Goal: Information Seeking & Learning: Learn about a topic

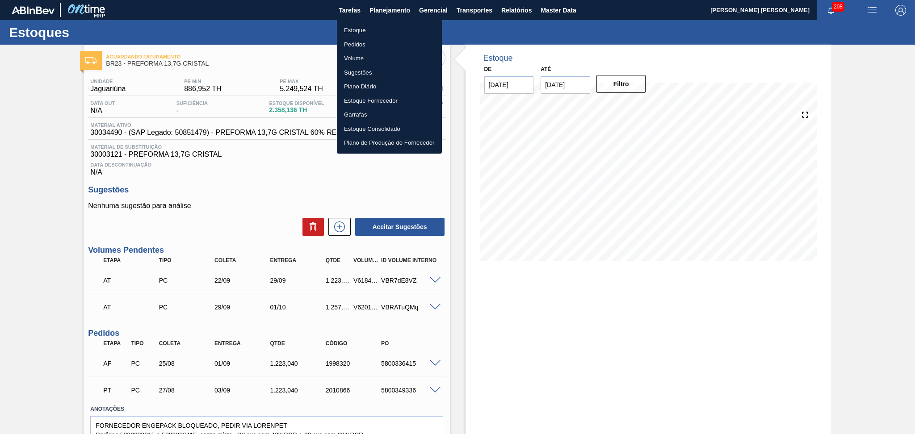
click at [371, 30] on li "Estoque" at bounding box center [389, 30] width 105 height 14
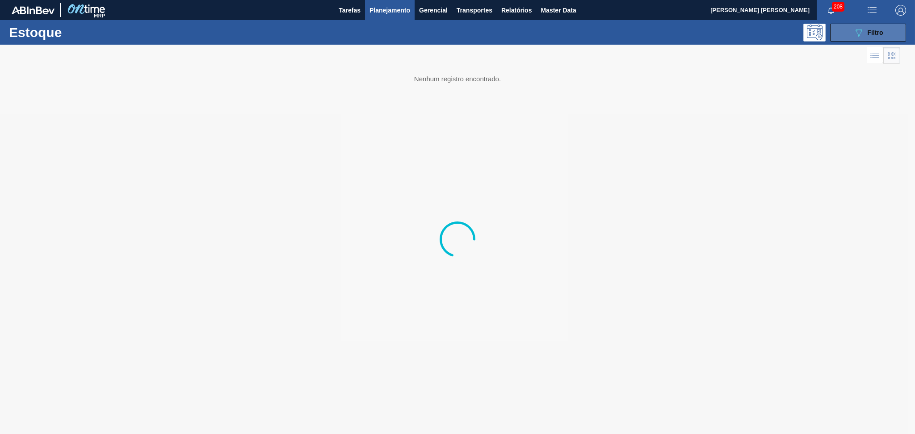
click at [856, 27] on icon "089F7B8B-B2A5-4AFE-B5C0-19BA573D28AC" at bounding box center [858, 32] width 11 height 11
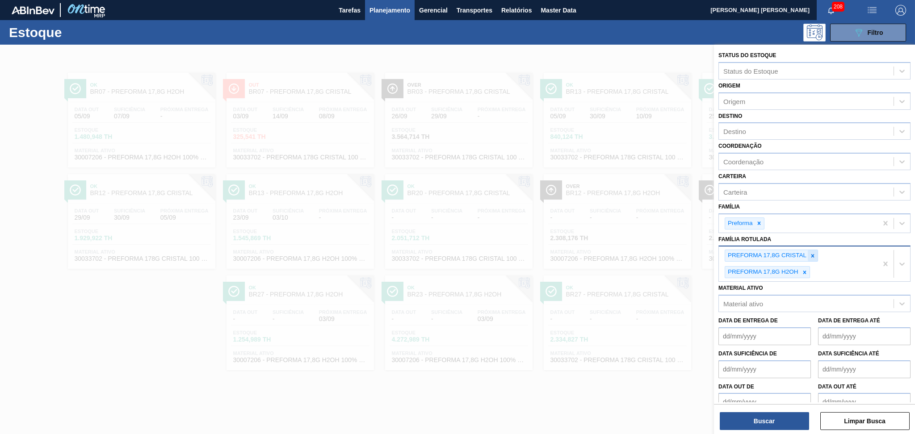
click at [812, 253] on icon at bounding box center [812, 256] width 6 height 6
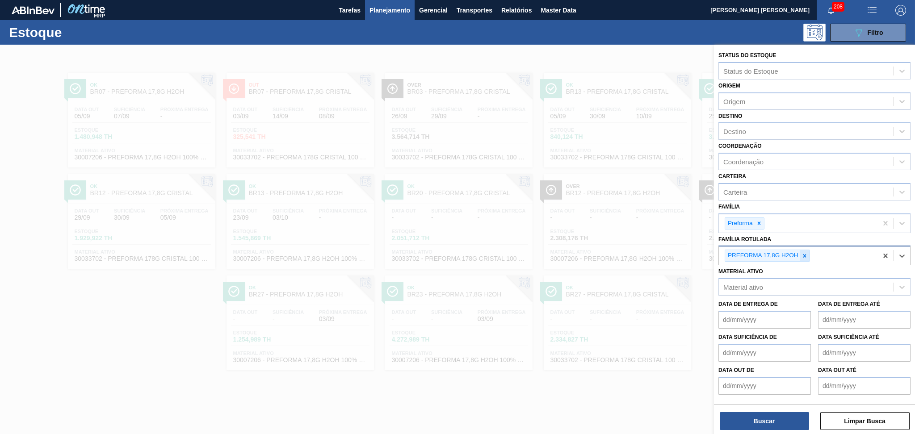
click at [806, 254] on icon at bounding box center [804, 256] width 6 height 6
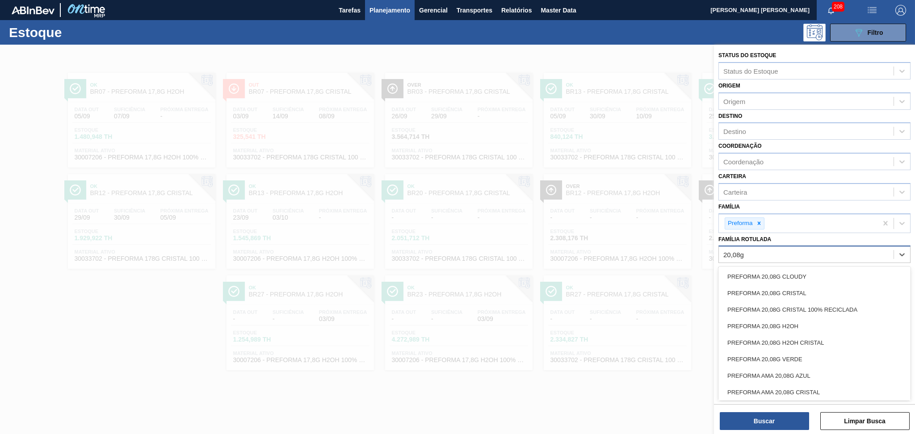
type Rotulada "20,08g c"
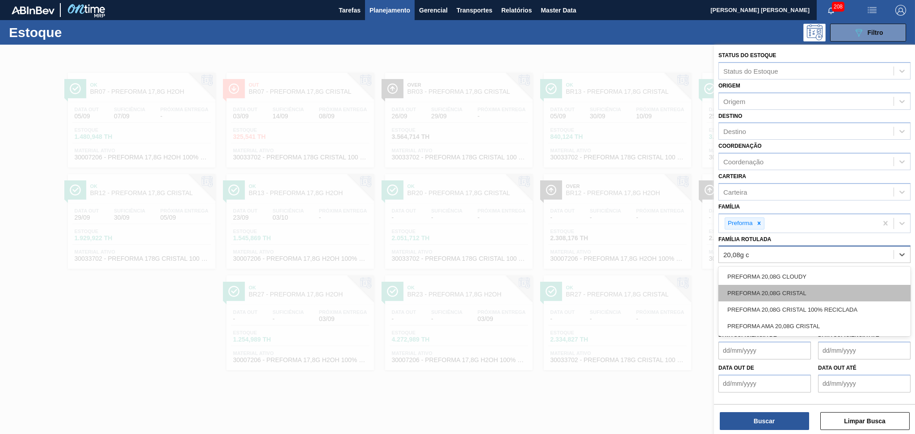
click at [812, 286] on div "PREFORMA 20,08G CRISTAL" at bounding box center [814, 293] width 192 height 17
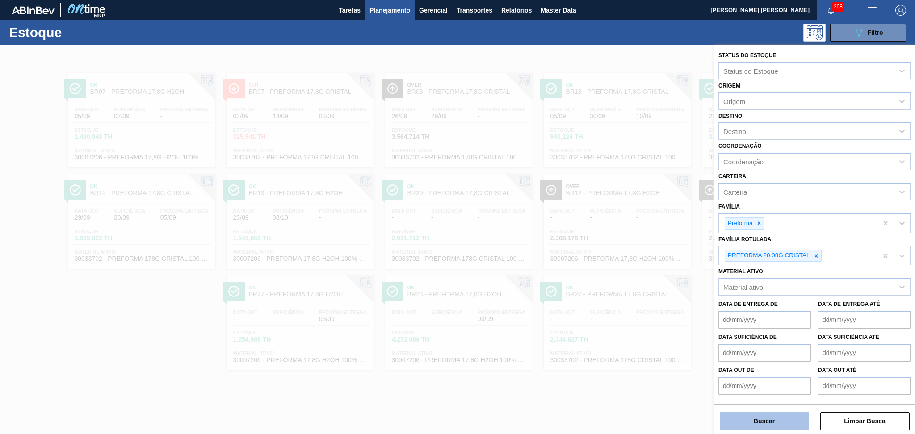
click at [750, 422] on button "Buscar" at bounding box center [764, 421] width 89 height 18
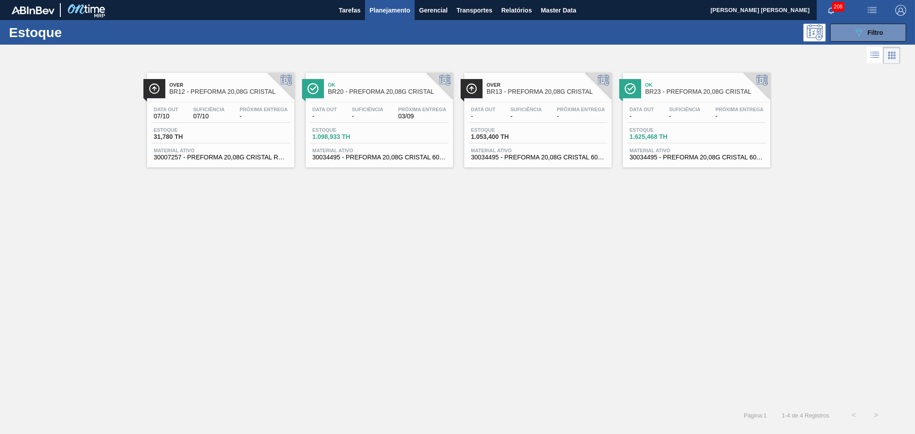
click at [544, 118] on div "Data out - Suficiência - Próxima Entrega -" at bounding box center [538, 115] width 138 height 16
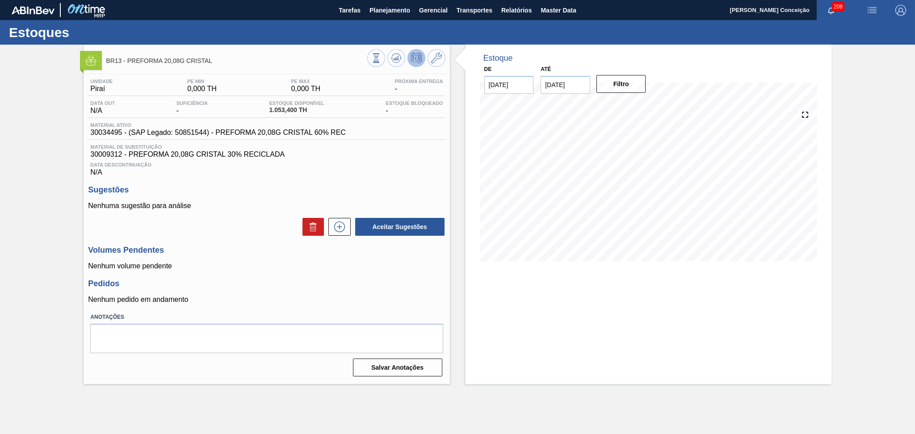
click at [256, 226] on div "Aceitar Sugestões" at bounding box center [266, 227] width 357 height 20
click at [396, 67] on div at bounding box center [406, 59] width 78 height 20
click at [397, 64] on button at bounding box center [396, 58] width 18 height 18
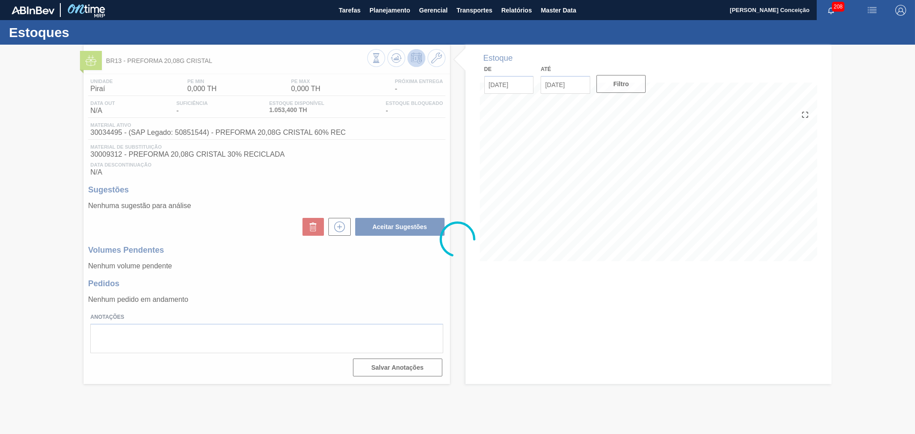
click at [395, 168] on div at bounding box center [457, 239] width 915 height 389
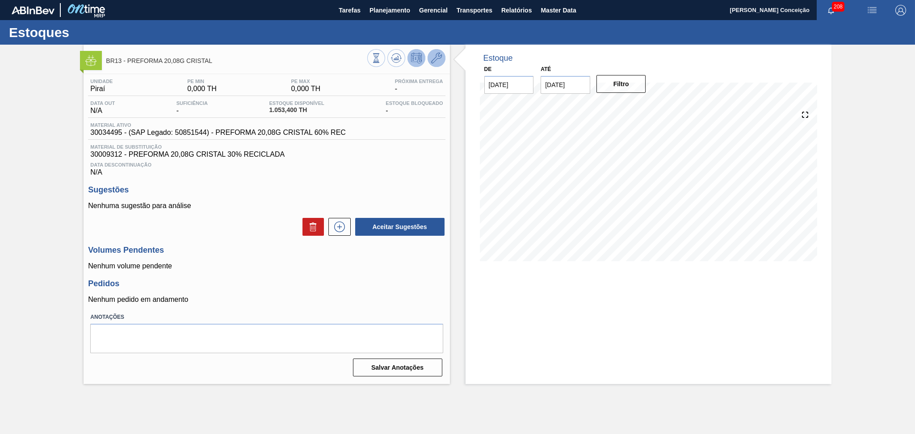
click at [439, 62] on icon at bounding box center [436, 58] width 11 height 11
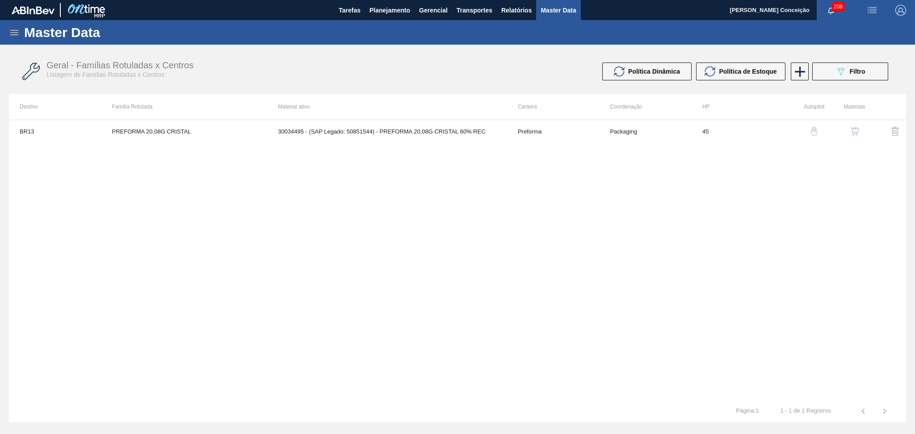
click at [856, 133] on img "button" at bounding box center [854, 131] width 9 height 9
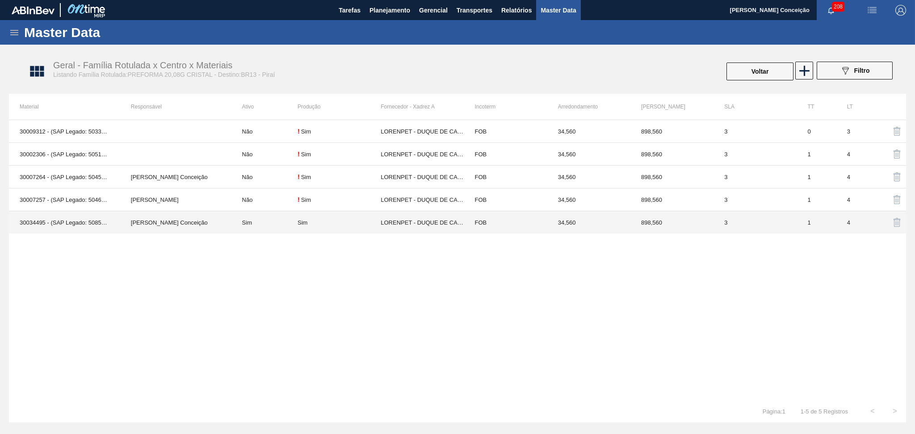
click at [261, 226] on td "Sim" at bounding box center [264, 222] width 66 height 23
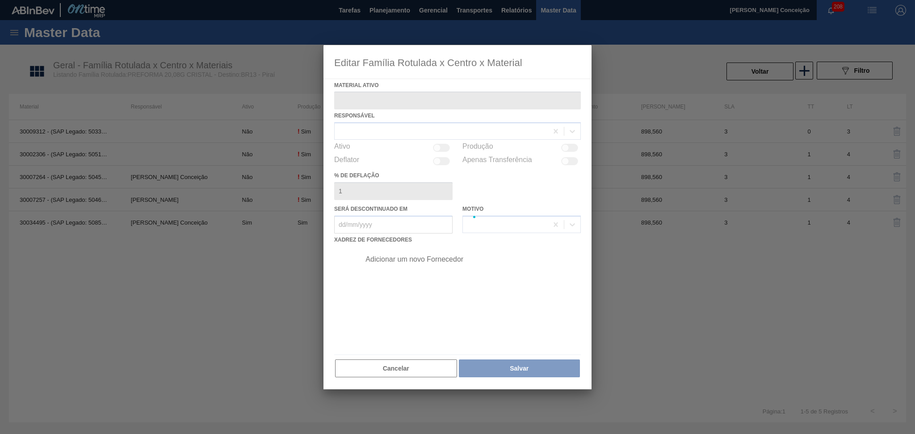
type ativo "30034495 - (SAP Legado: 50851544) - PREFORMA 20,08G CRISTAL 60% REC"
checkbox input "true"
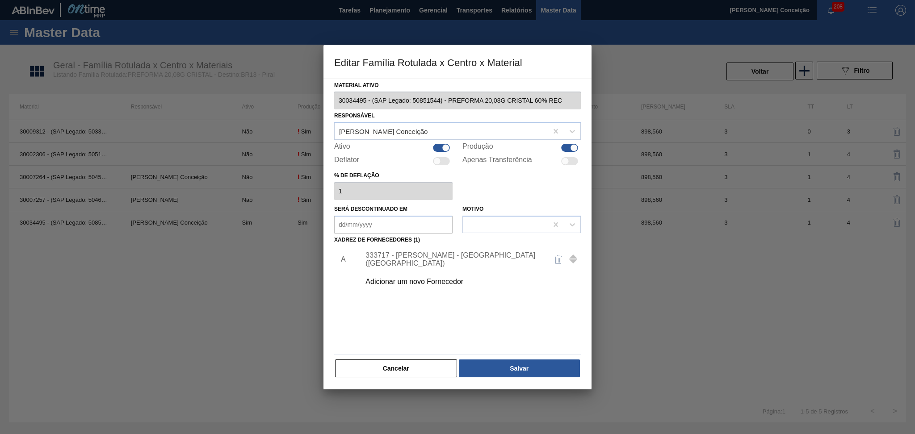
click at [434, 256] on div "333717 - LORENPET - DUQUE DE CAXIAS (RJ)" at bounding box center [452, 259] width 175 height 16
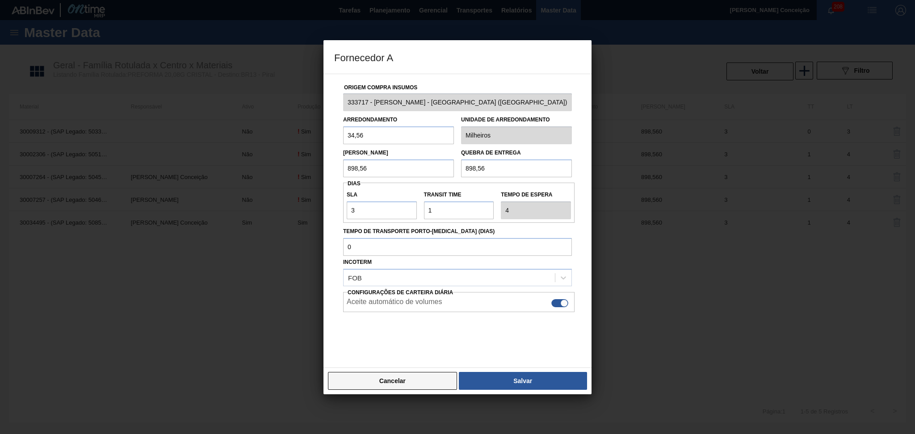
click at [397, 375] on button "Cancelar" at bounding box center [392, 381] width 129 height 18
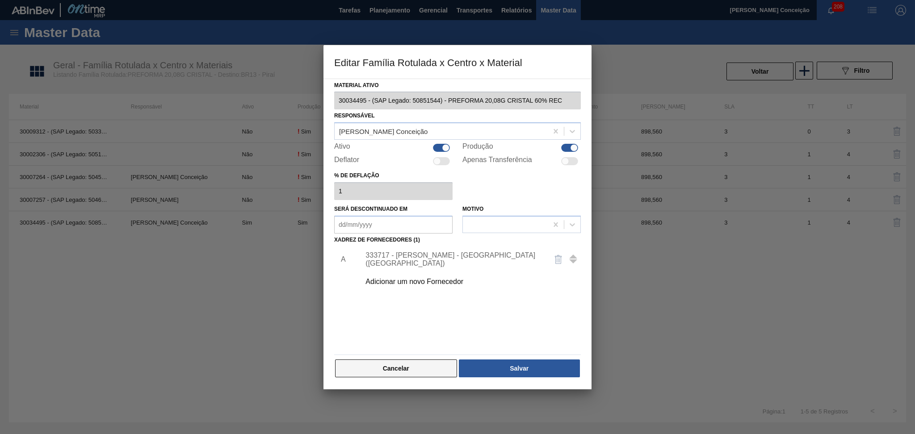
click at [402, 372] on button "Cancelar" at bounding box center [396, 369] width 122 height 18
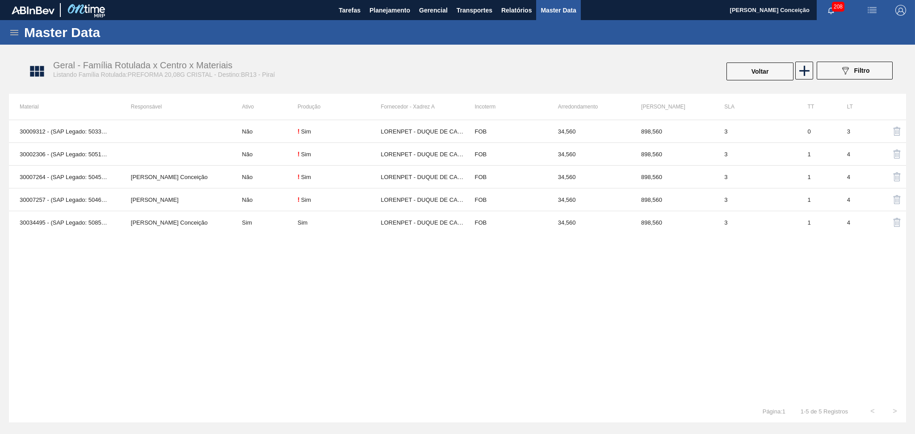
click at [419, 297] on div "30009312 - (SAP Legado: 50338327) - PREFORMA 20,08G CRISTAL 30% RECICLADA Não !…" at bounding box center [457, 260] width 897 height 281
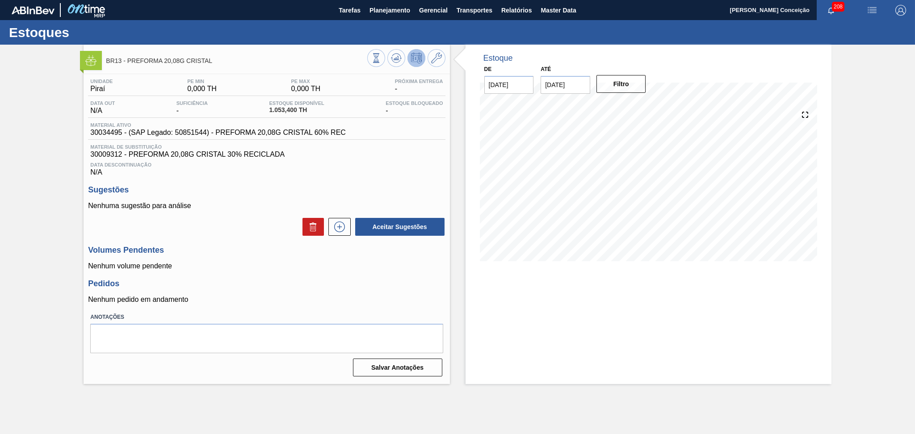
click at [290, 168] on div "Data Descontinuação N/A" at bounding box center [266, 168] width 357 height 18
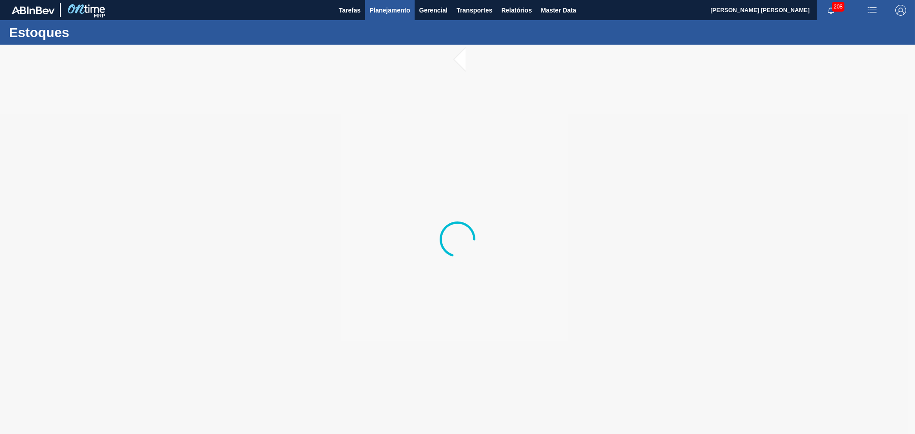
click at [394, 10] on span "Planejamento" at bounding box center [389, 10] width 41 height 11
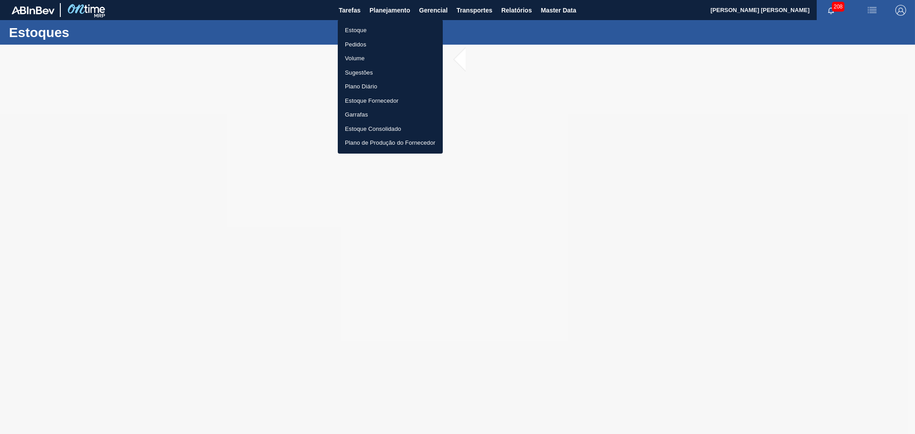
click at [367, 29] on li "Estoque" at bounding box center [390, 30] width 105 height 14
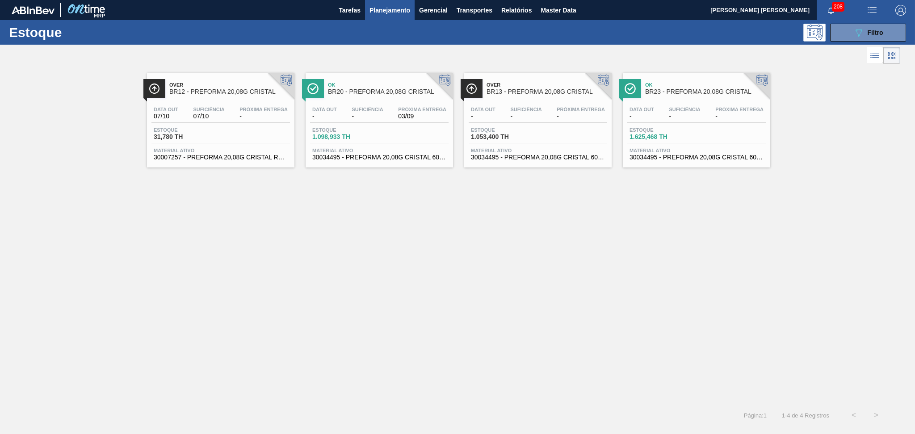
click at [847, 21] on div "Estoque 089F7B8B-B2A5-4AFE-B5C0-19BA573D28AC Filtro" at bounding box center [457, 32] width 915 height 25
click at [850, 31] on button "089F7B8B-B2A5-4AFE-B5C0-19BA573D28AC Filtro" at bounding box center [868, 33] width 76 height 18
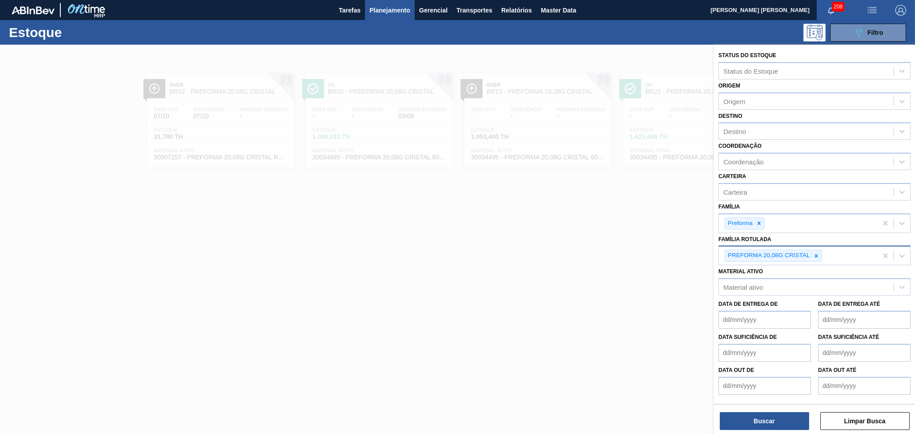
click at [847, 252] on div "PREFORMA 20,08G CRISTAL" at bounding box center [798, 256] width 159 height 18
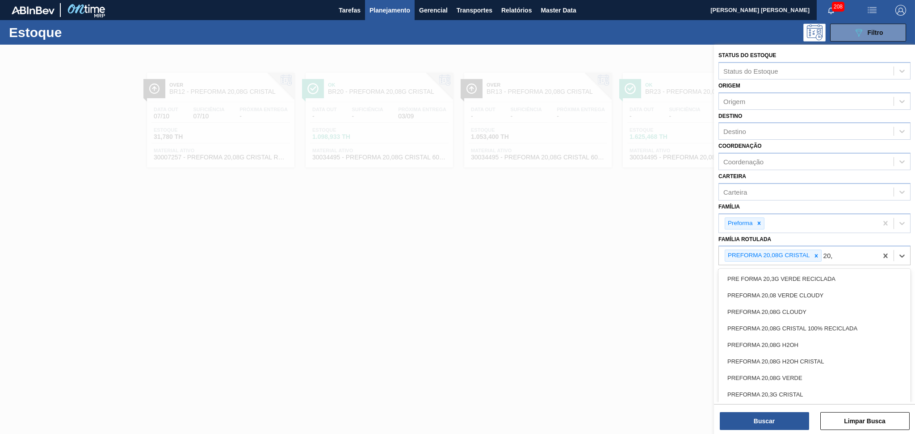
type Rotulada "20,6"
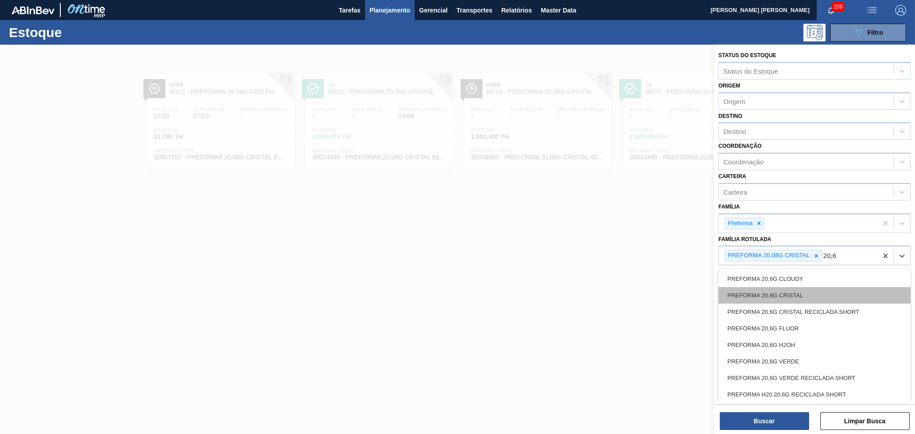
click at [766, 290] on div "PREFORMA 20,6G CRISTAL" at bounding box center [814, 295] width 192 height 17
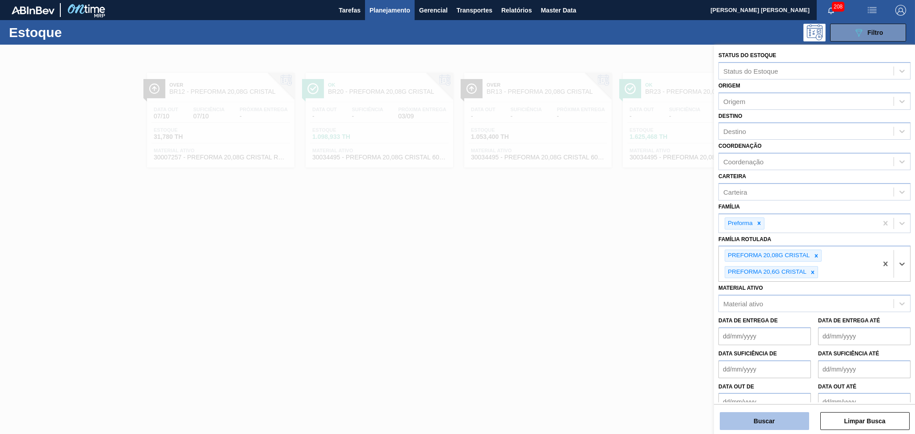
click at [750, 421] on button "Buscar" at bounding box center [764, 421] width 89 height 18
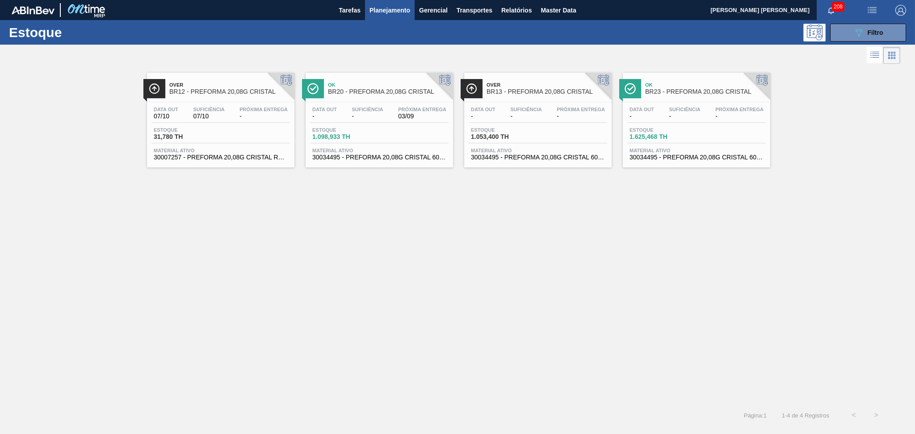
click at [465, 293] on div "Over BR12 - PREFORMA 20,08G CRISTAL Data out 07/10 Suficiência 07/10 Próxima En…" at bounding box center [457, 235] width 915 height 338
click at [385, 117] on div "Suficiência -" at bounding box center [367, 113] width 36 height 13
click at [674, 139] on span "1.625,468 TH" at bounding box center [660, 137] width 63 height 7
click at [462, 202] on div "Over BR12 - PREFORMA 20,08G CRISTAL Data out 07/10 Suficiência 07/10 Próxima En…" at bounding box center [457, 235] width 915 height 338
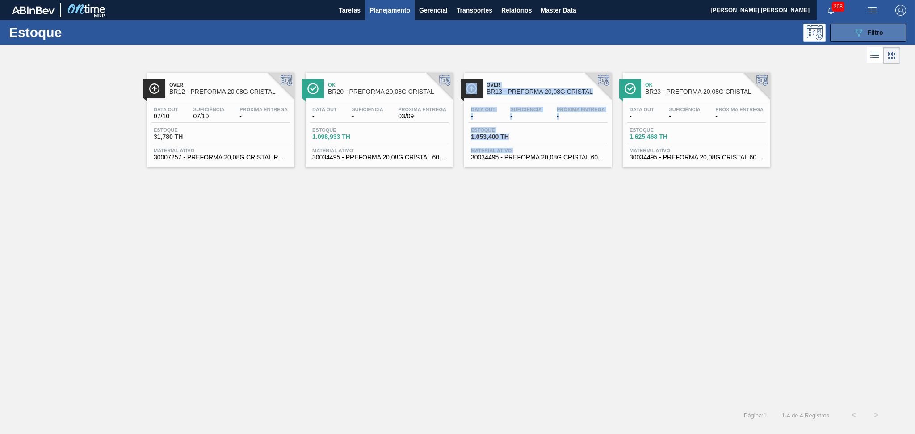
click at [883, 31] on button "089F7B8B-B2A5-4AFE-B5C0-19BA573D28AC Filtro" at bounding box center [868, 33] width 76 height 18
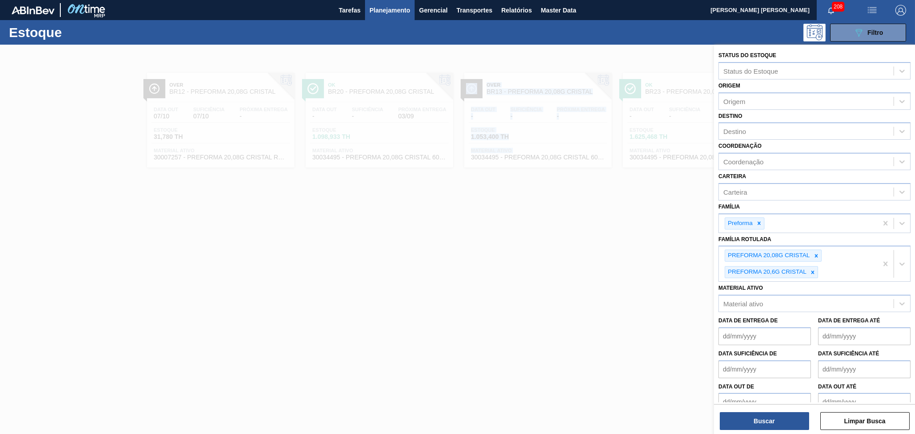
drag, startPoint x: 812, startPoint y: 254, endPoint x: 812, endPoint y: 268, distance: 14.8
click at [812, 257] on div at bounding box center [816, 255] width 10 height 11
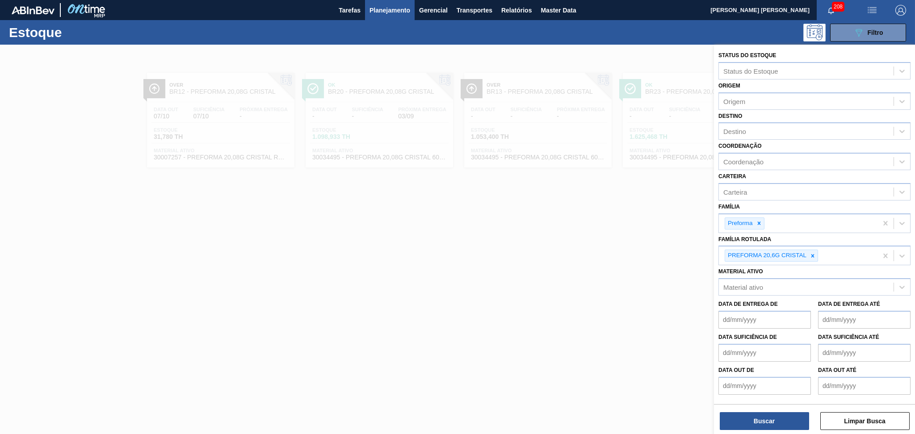
click at [812, 268] on div "Material ativo Material ativo" at bounding box center [814, 280] width 192 height 30
click at [812, 253] on icon at bounding box center [812, 256] width 6 height 6
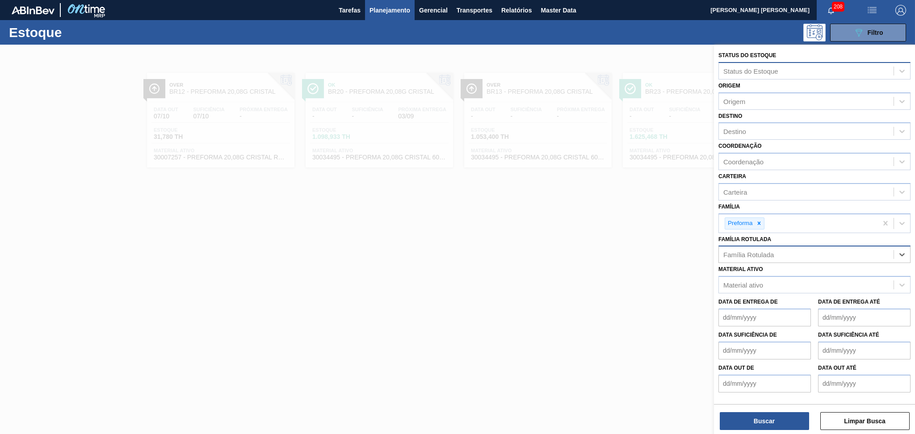
click at [762, 72] on div "Status do Estoque" at bounding box center [750, 71] width 55 height 8
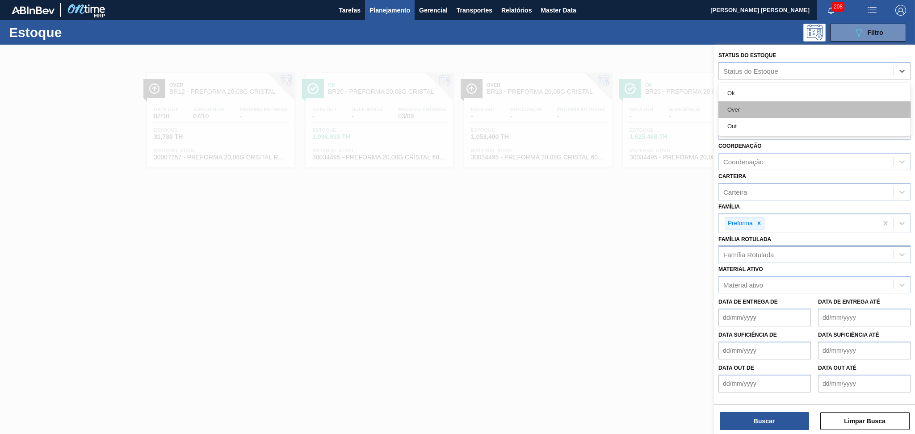
click at [742, 110] on div "Over" at bounding box center [814, 109] width 192 height 17
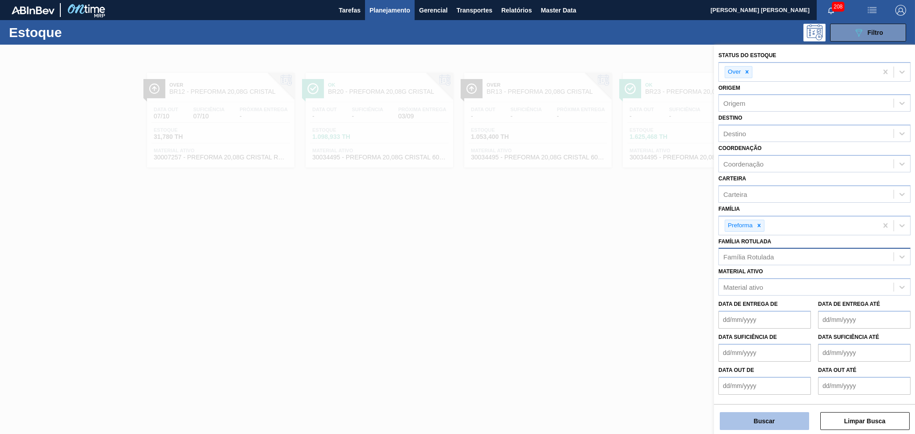
click at [744, 419] on button "Buscar" at bounding box center [764, 421] width 89 height 18
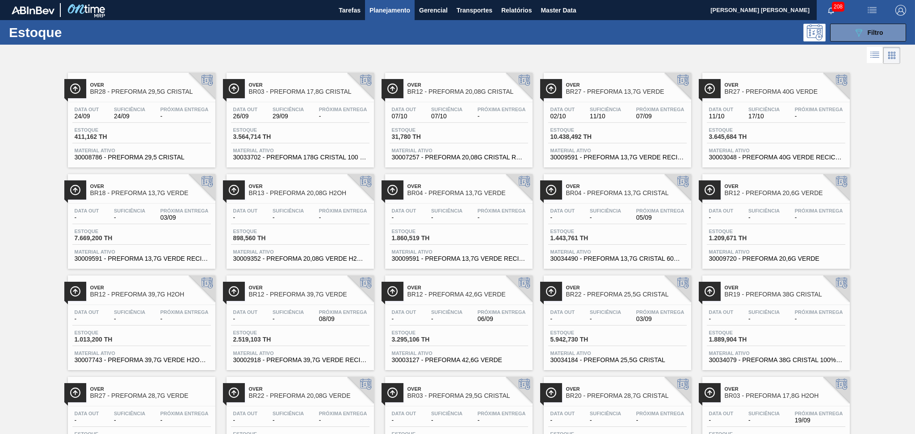
click at [870, 51] on icon at bounding box center [874, 55] width 11 height 11
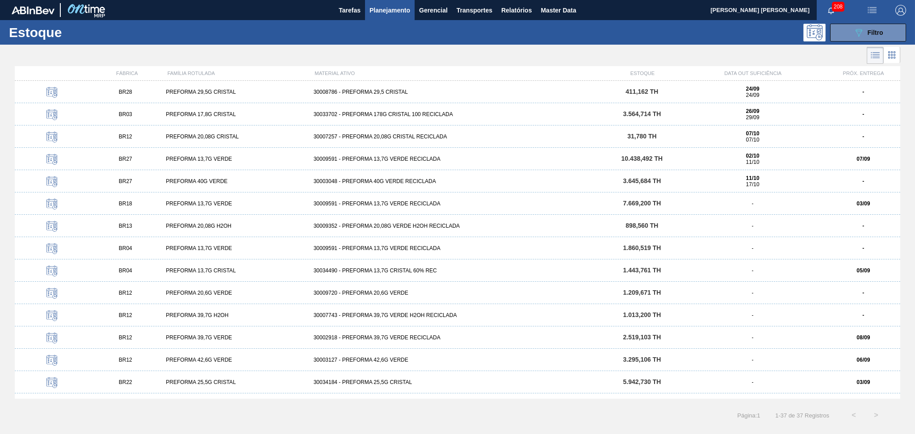
click at [570, 46] on div at bounding box center [450, 55] width 900 height 21
click at [865, 29] on div "089F7B8B-B2A5-4AFE-B5C0-19BA573D28AC Filtro" at bounding box center [868, 32] width 30 height 11
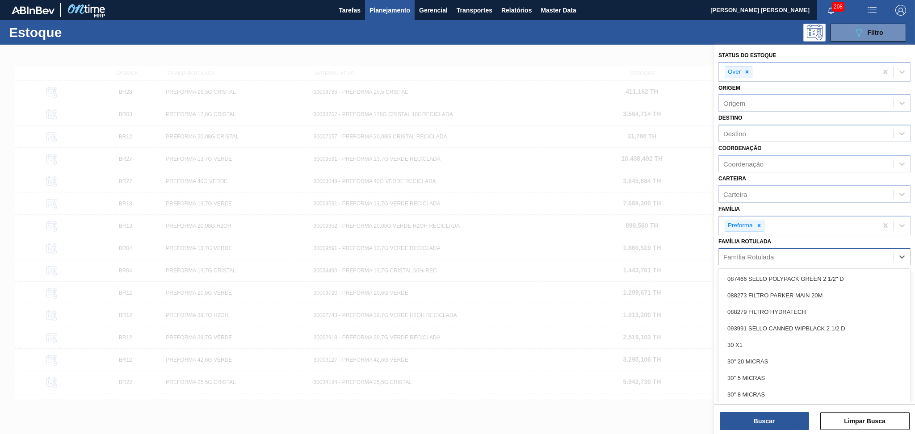
click at [752, 256] on div "Família Rotulada" at bounding box center [748, 257] width 50 height 8
type Rotulada "20,08"
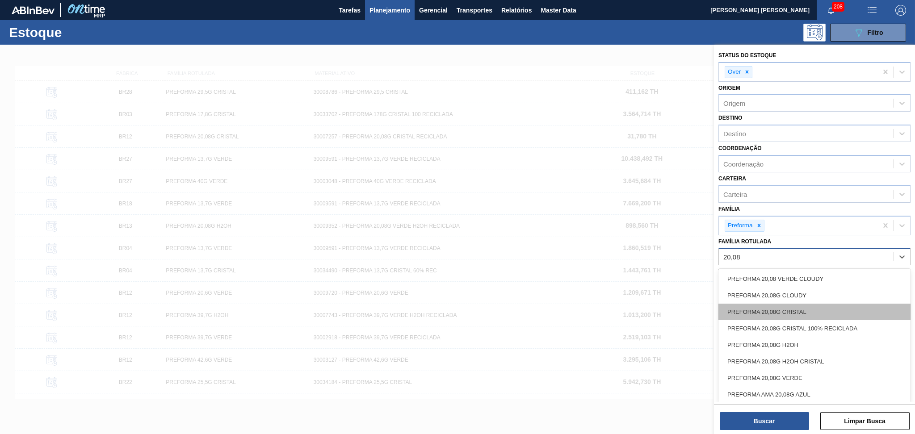
click at [826, 304] on div "PREFORMA 20,08G CRISTAL" at bounding box center [814, 312] width 192 height 17
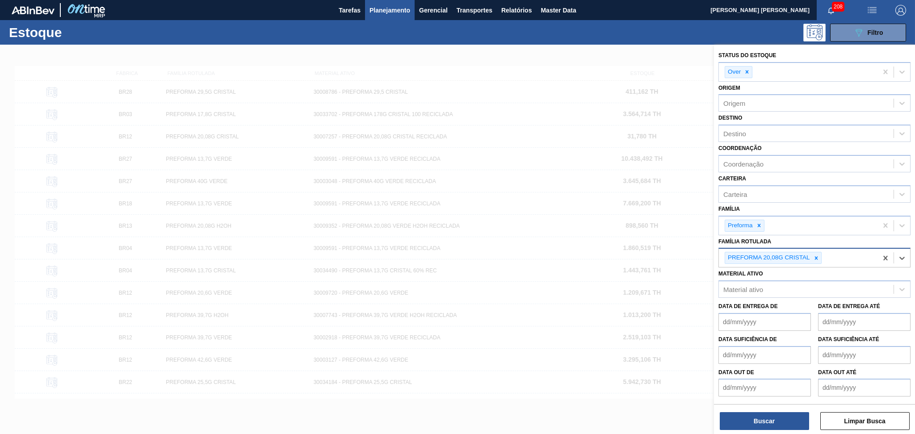
click at [837, 254] on div "PREFORMA 20,08G CRISTAL" at bounding box center [798, 258] width 159 height 18
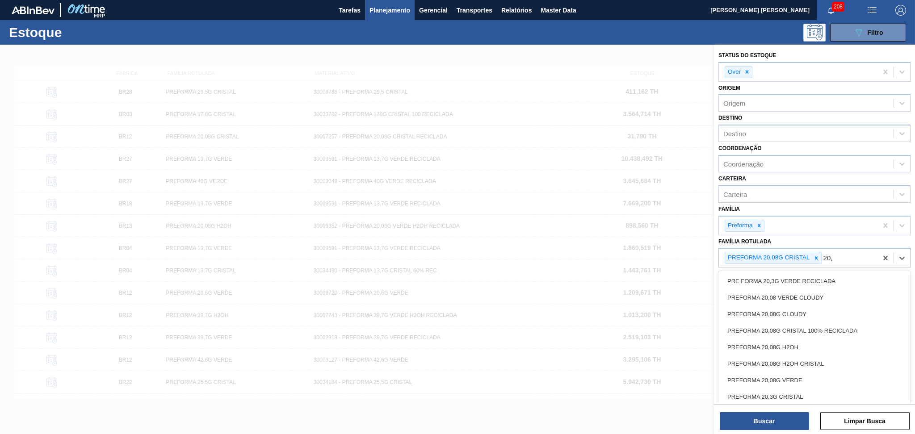
type Rotulada "20,6"
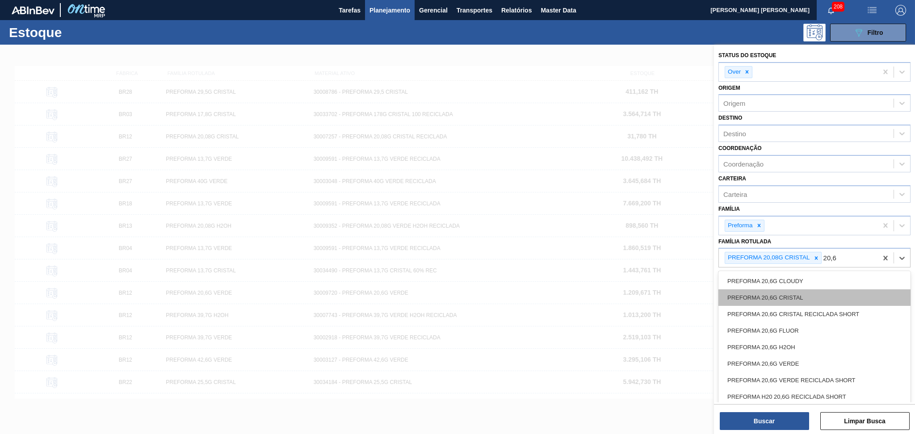
click at [785, 297] on div "PREFORMA 20,6G CRISTAL" at bounding box center [814, 297] width 192 height 17
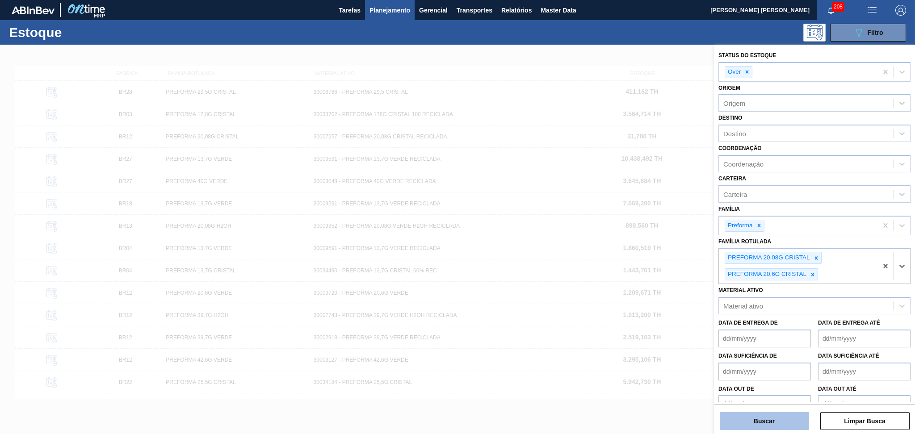
click at [763, 420] on button "Buscar" at bounding box center [764, 421] width 89 height 18
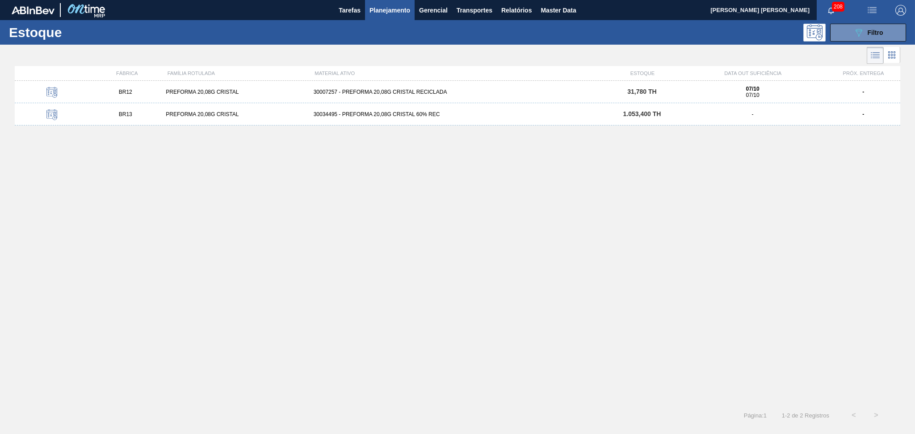
click at [167, 192] on div "BR12 PREFORMA 20,08G CRISTAL 30007257 - PREFORMA 20,08G CRISTAL RECICLADA 31,78…" at bounding box center [457, 240] width 885 height 318
click at [628, 114] on span "1.053,400 TH" at bounding box center [642, 113] width 38 height 7
click at [891, 51] on div at bounding box center [457, 239] width 915 height 389
click at [749, 197] on div "BR12 PREFORMA 20,08G CRISTAL 30007257 - PREFORMA 20,08G CRISTAL RECICLADA 31,78…" at bounding box center [457, 240] width 885 height 318
click at [885, 57] on li at bounding box center [891, 55] width 17 height 16
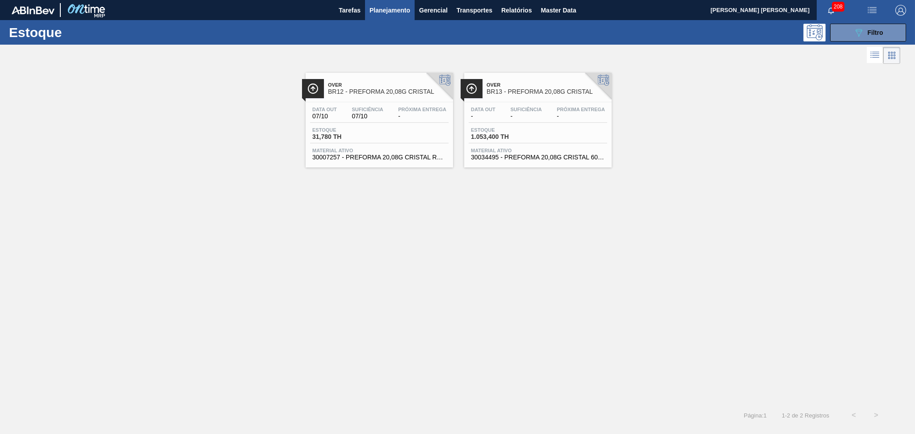
click at [520, 240] on div "Over BR12 - PREFORMA 20,08G CRISTAL Data out 07/10 Suficiência 07/10 Próxima En…" at bounding box center [457, 235] width 915 height 338
click at [846, 36] on button "089F7B8B-B2A5-4AFE-B5C0-19BA573D28AC Filtro" at bounding box center [868, 33] width 76 height 18
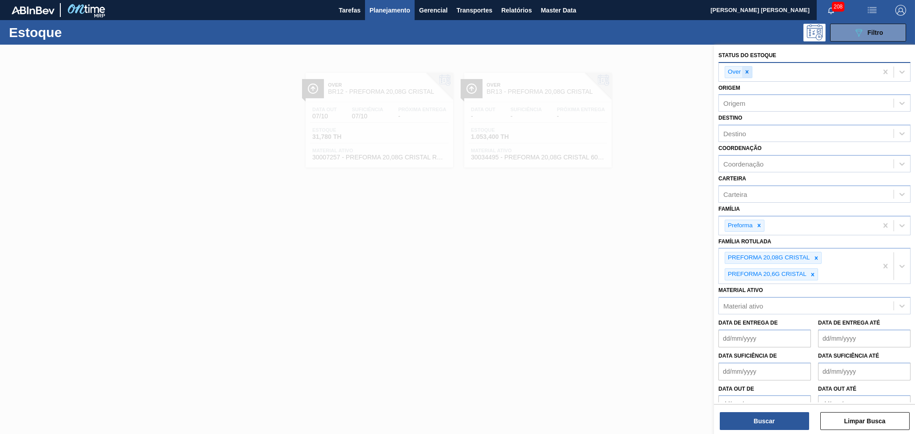
click at [748, 72] on icon at bounding box center [746, 72] width 3 height 3
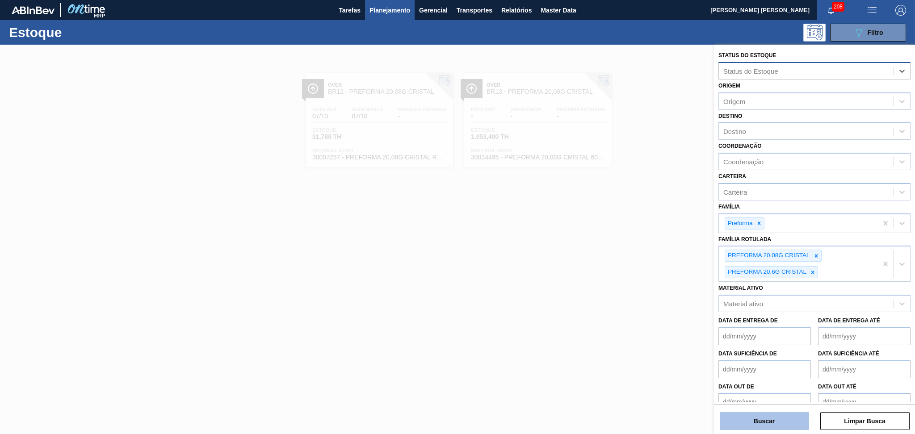
click at [756, 420] on button "Buscar" at bounding box center [764, 421] width 89 height 18
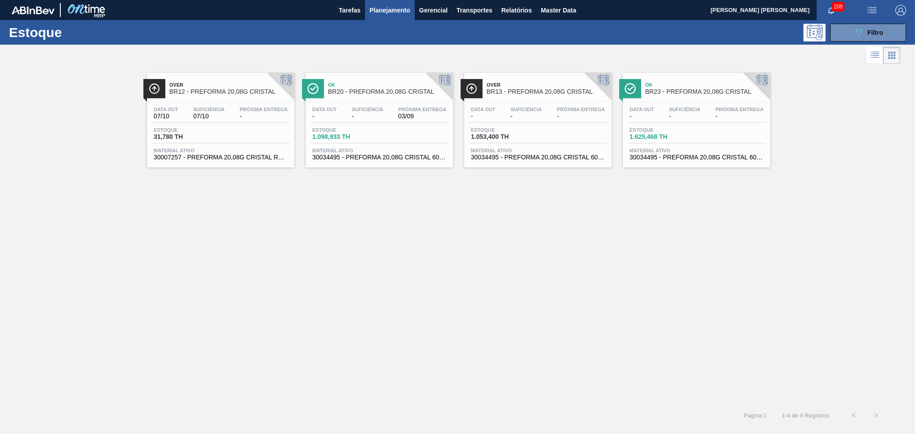
click at [423, 255] on div "Over BR12 - PREFORMA 20,08G CRISTAL Data out 07/10 Suficiência 07/10 Próxima En…" at bounding box center [457, 235] width 915 height 338
click at [708, 114] on div "Data out - Suficiência - Próxima Entrega -" at bounding box center [696, 115] width 138 height 16
click at [652, 205] on div "Over BR12 - PREFORMA 20,08G CRISTAL Data out 07/10 Suficiência 07/10 Próxima En…" at bounding box center [457, 235] width 915 height 338
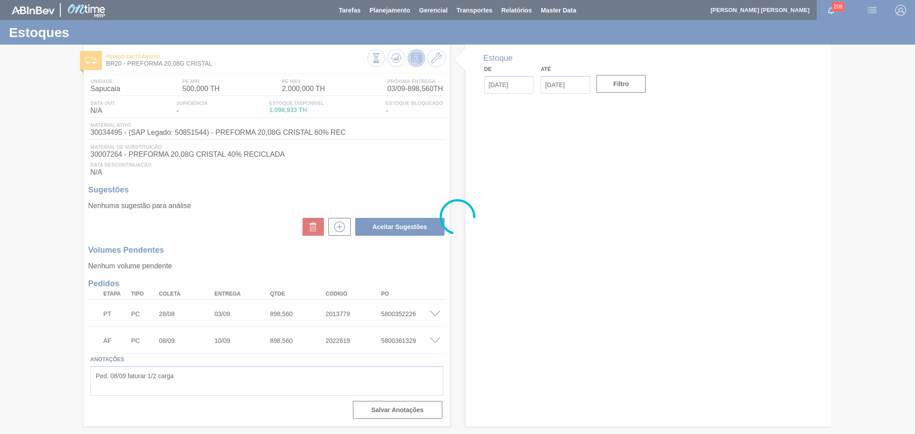
click at [359, 190] on div at bounding box center [457, 217] width 915 height 434
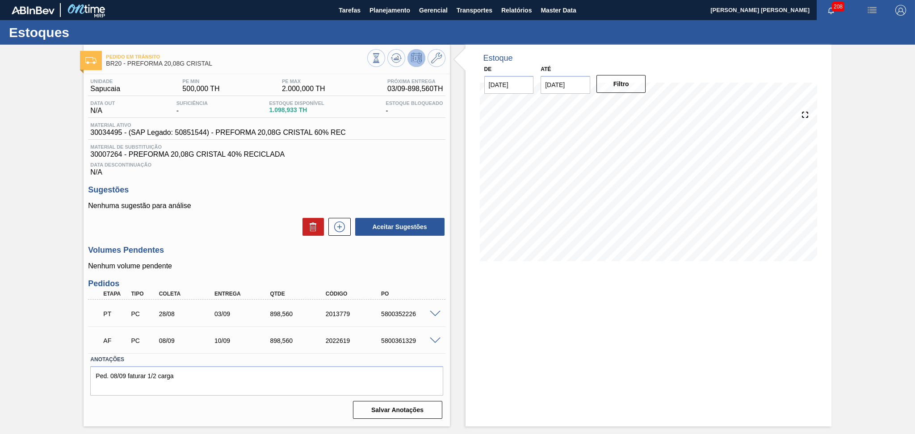
click at [419, 174] on div "Data Descontinuação N/A" at bounding box center [266, 168] width 357 height 18
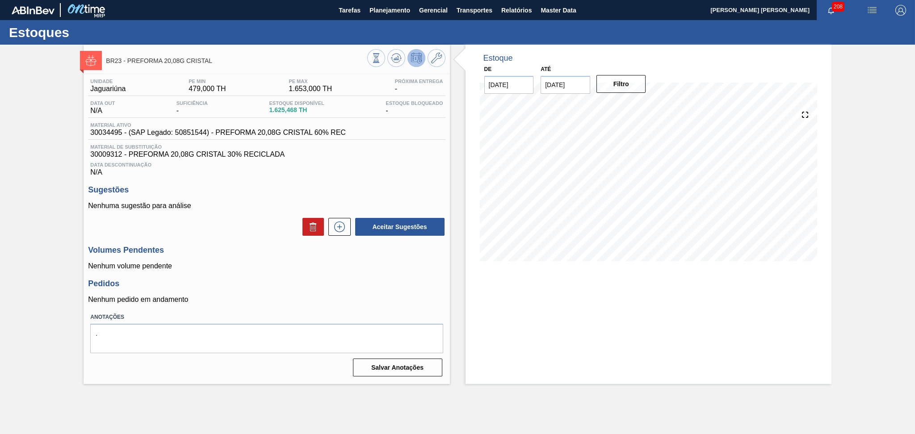
click at [386, 169] on div "Data Descontinuação N/A" at bounding box center [266, 168] width 357 height 18
click at [399, 63] on icon at bounding box center [396, 58] width 11 height 11
click at [374, 159] on div "Data Descontinuação N/A" at bounding box center [266, 168] width 357 height 18
click at [277, 297] on p "Nenhum pedido em andamento" at bounding box center [266, 300] width 357 height 8
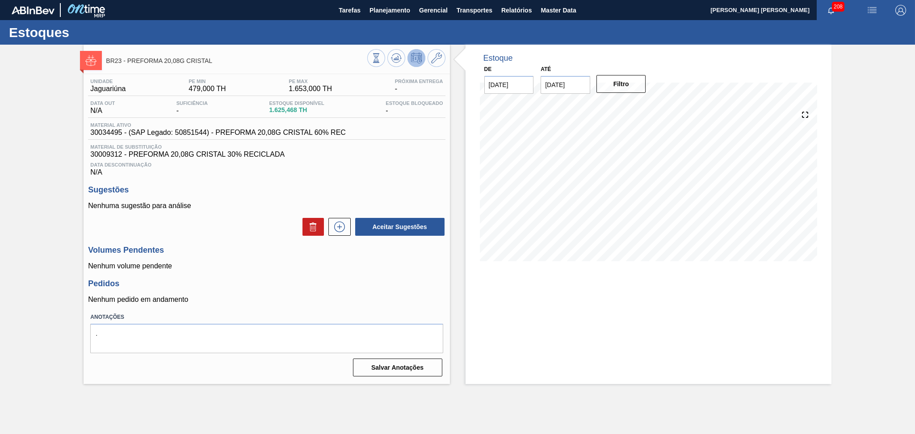
click at [253, 230] on div "Aceitar Sugestões" at bounding box center [266, 227] width 357 height 20
click at [296, 289] on div "Pedidos Nenhum pedido em andamento" at bounding box center [266, 291] width 357 height 25
click at [245, 201] on div "Sugestões Nenhuma sugestão para análise Aceitar Sugestões" at bounding box center [266, 210] width 357 height 51
click at [225, 213] on div "Nenhuma sugestão para análise Aceitar Sugestões" at bounding box center [266, 219] width 357 height 35
click at [107, 130] on span "30034495 - (SAP Legado: 50851544) - PREFORMA 20,08G CRISTAL 60% REC" at bounding box center [217, 133] width 255 height 8
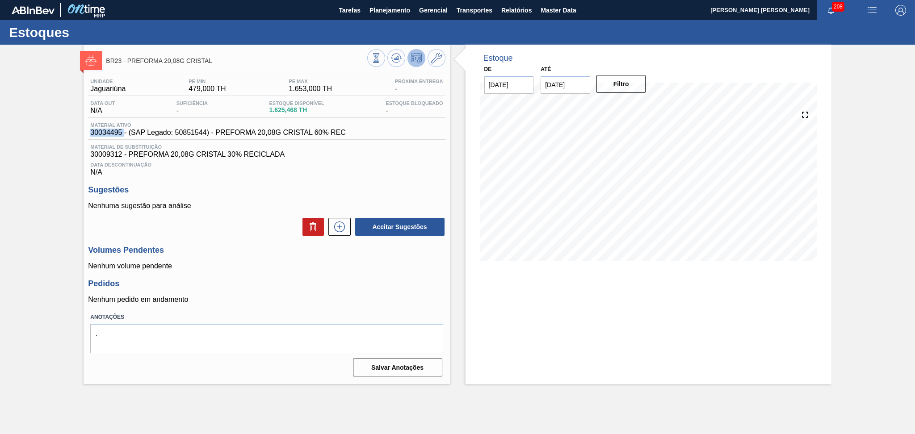
click at [107, 130] on span "30034495 - (SAP Legado: 50851544) - PREFORMA 20,08G CRISTAL 60% REC" at bounding box center [217, 133] width 255 height 8
copy span "30034495"
click at [319, 283] on h3 "Pedidos" at bounding box center [266, 283] width 357 height 9
click at [392, 5] on span "Planejamento" at bounding box center [389, 10] width 41 height 11
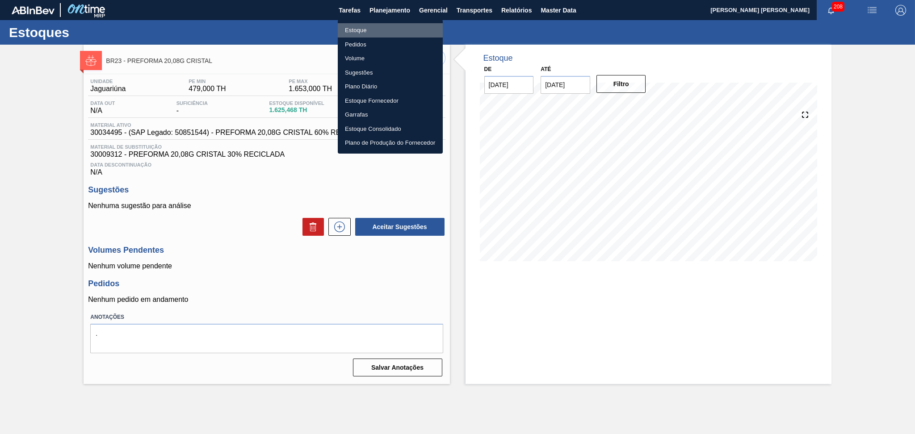
click at [356, 32] on li "Estoque" at bounding box center [390, 30] width 105 height 14
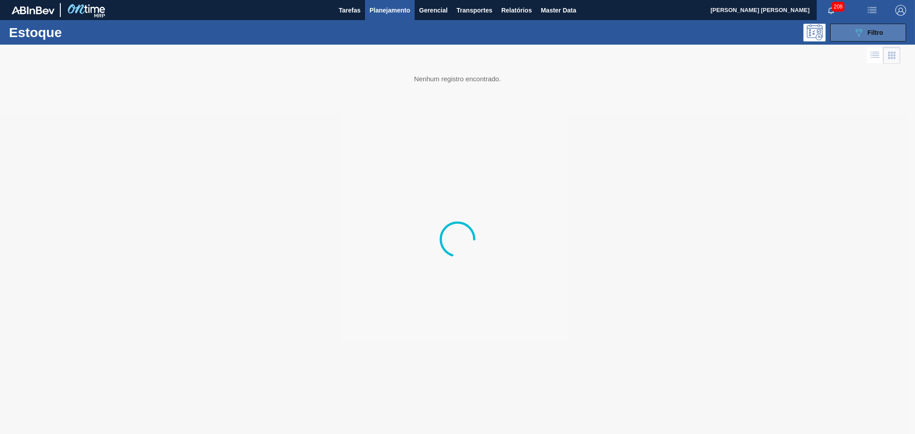
click at [861, 29] on icon "089F7B8B-B2A5-4AFE-B5C0-19BA573D28AC" at bounding box center [858, 32] width 11 height 11
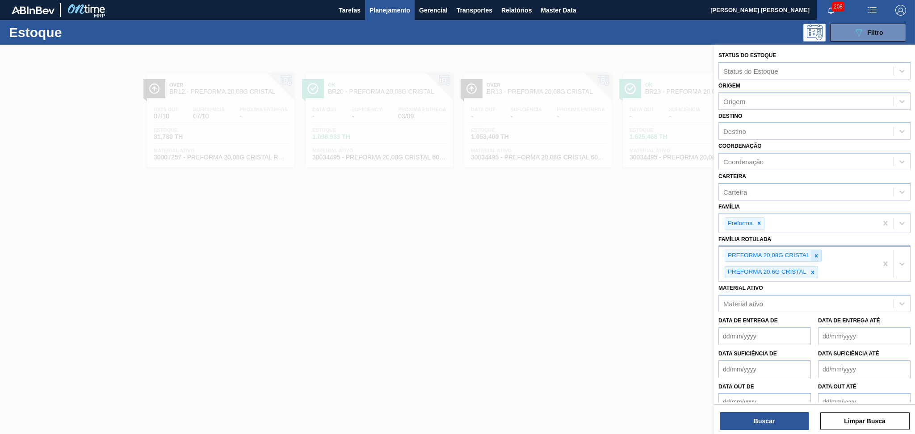
click at [813, 253] on icon at bounding box center [816, 256] width 6 height 6
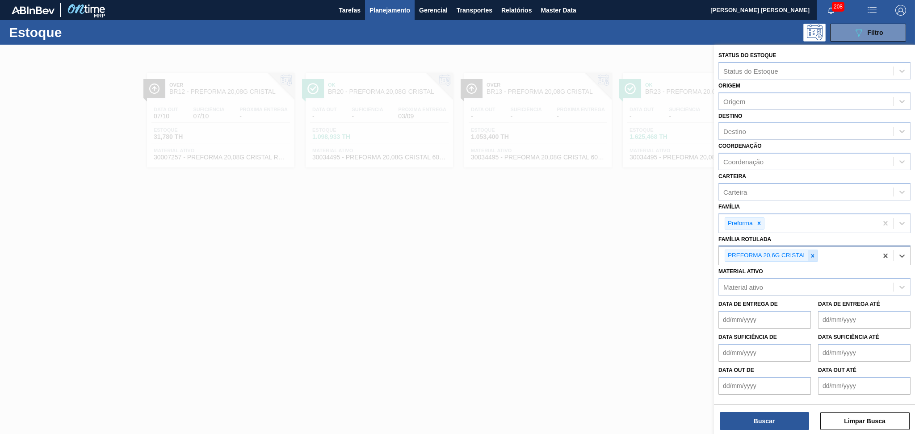
click at [812, 254] on icon at bounding box center [812, 255] width 3 height 3
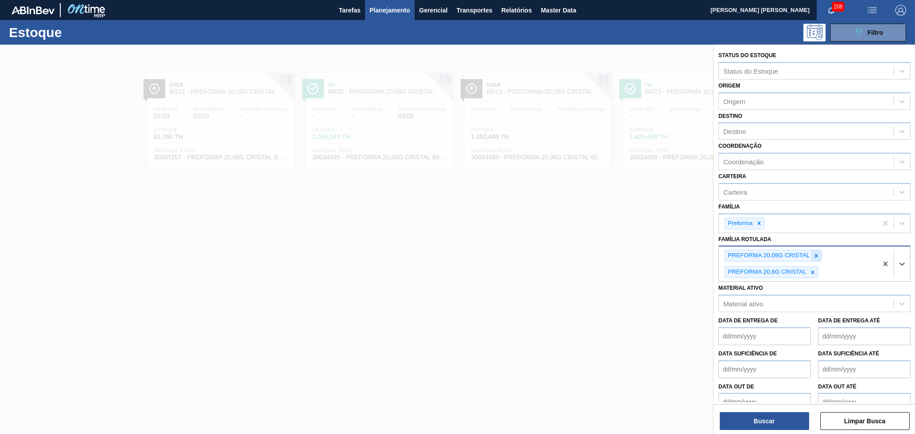
click at [816, 253] on icon at bounding box center [816, 256] width 6 height 6
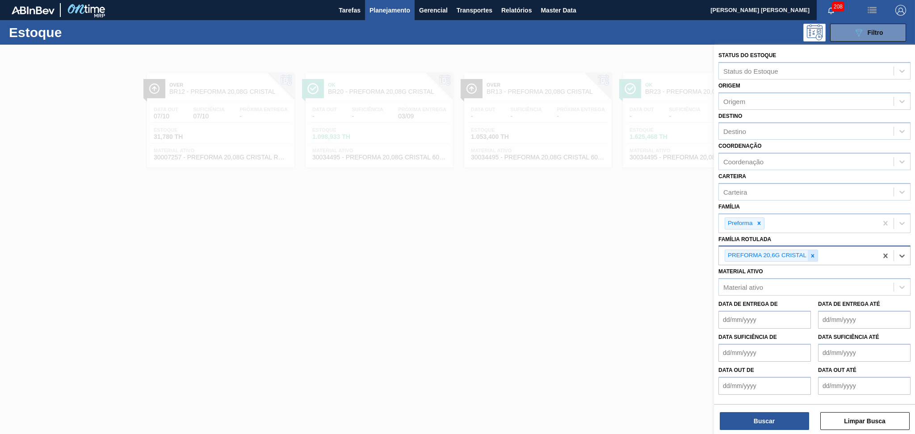
click at [813, 254] on icon at bounding box center [812, 256] width 6 height 6
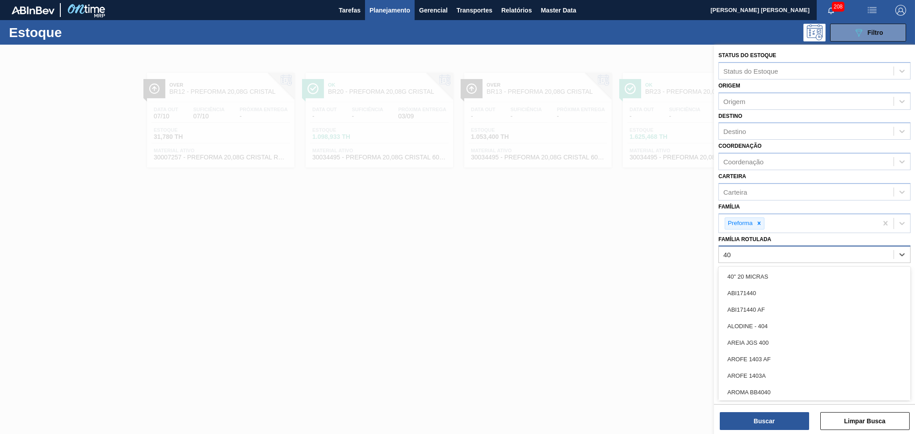
type Rotulada "40g"
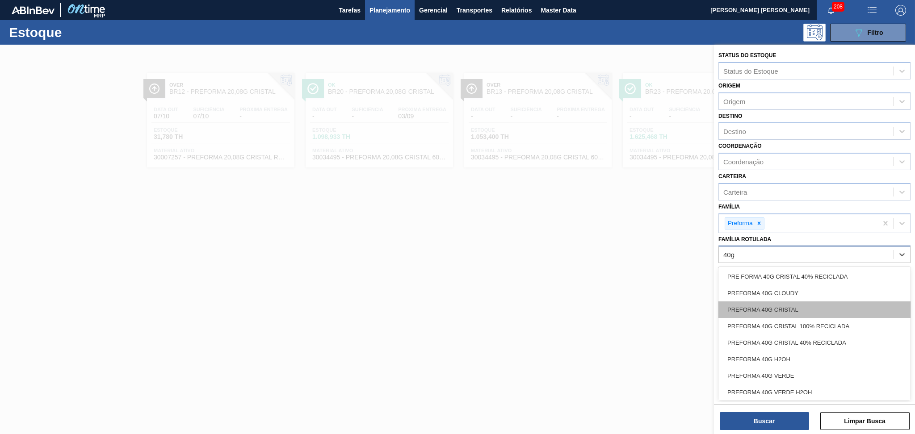
click at [811, 313] on div "PREFORMA 40G CRISTAL" at bounding box center [814, 309] width 192 height 17
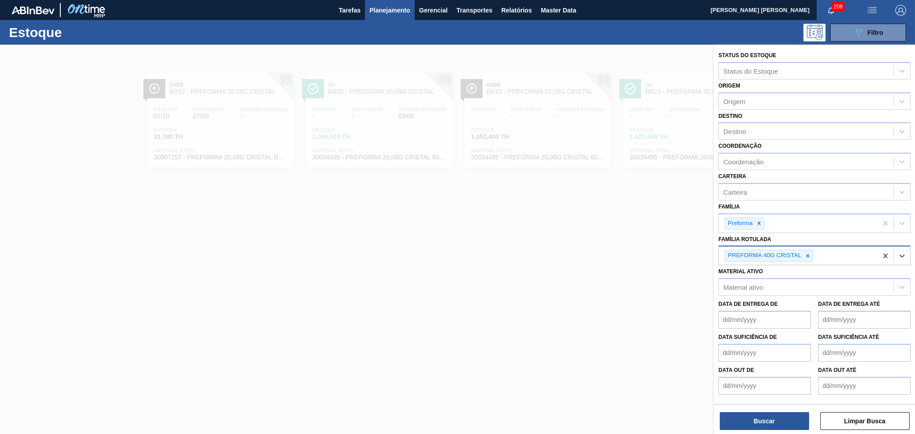
click at [841, 249] on div "PREFORMA 40G CRISTAL" at bounding box center [798, 256] width 159 height 18
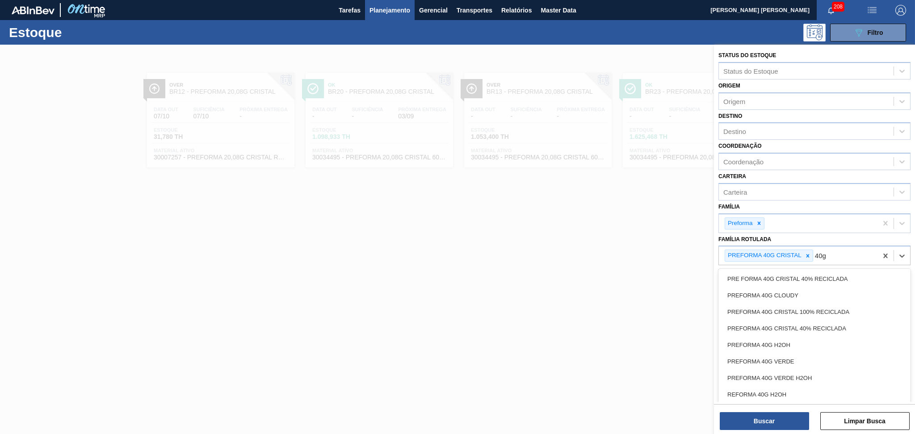
type Rotulada "40g v"
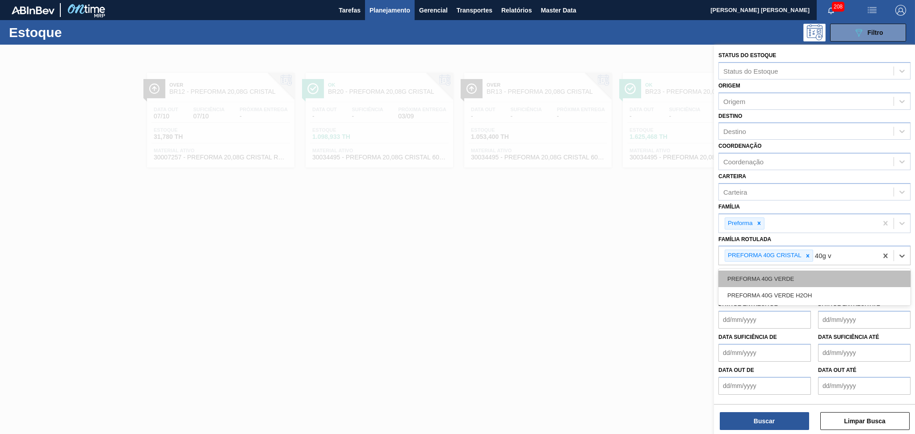
click at [778, 280] on div "PREFORMA 40G VERDE" at bounding box center [814, 279] width 192 height 17
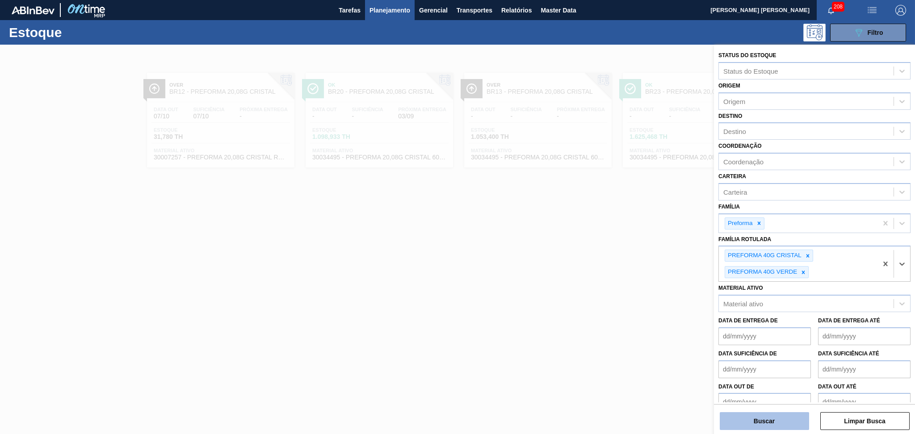
click at [748, 423] on button "Buscar" at bounding box center [764, 421] width 89 height 18
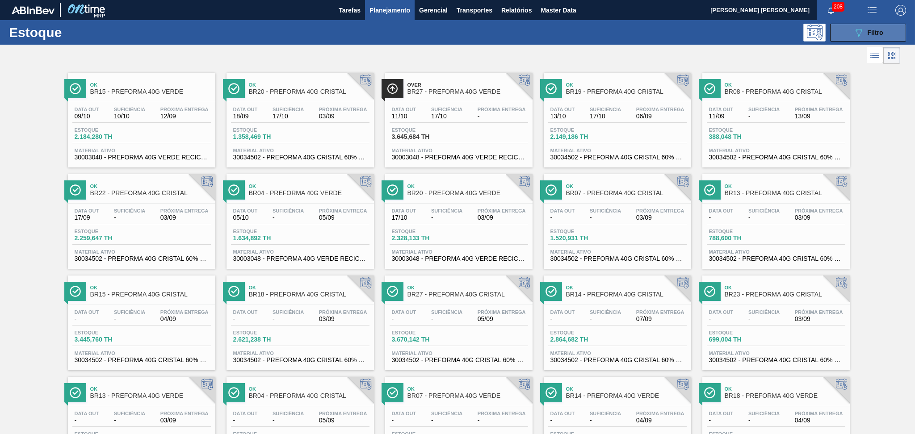
click at [854, 31] on icon "089F7B8B-B2A5-4AFE-B5C0-19BA573D28AC" at bounding box center [858, 32] width 11 height 11
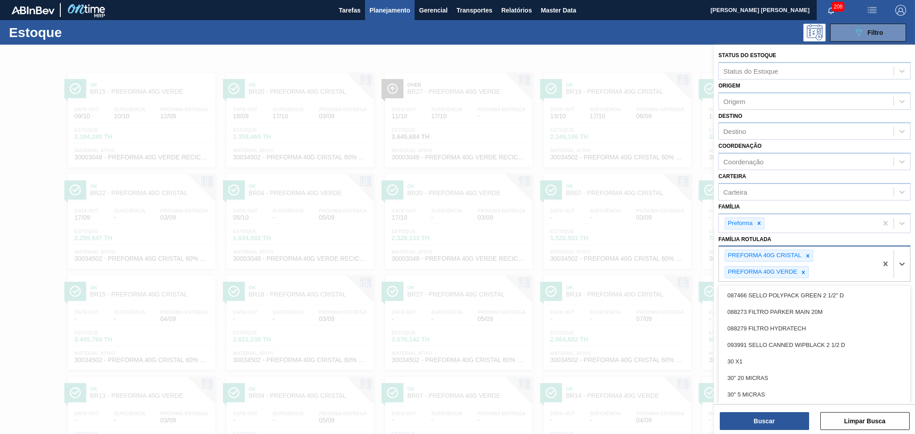
click at [830, 271] on div "PREFORMA 40G CRISTAL PREFORMA 40G VERDE" at bounding box center [798, 264] width 159 height 35
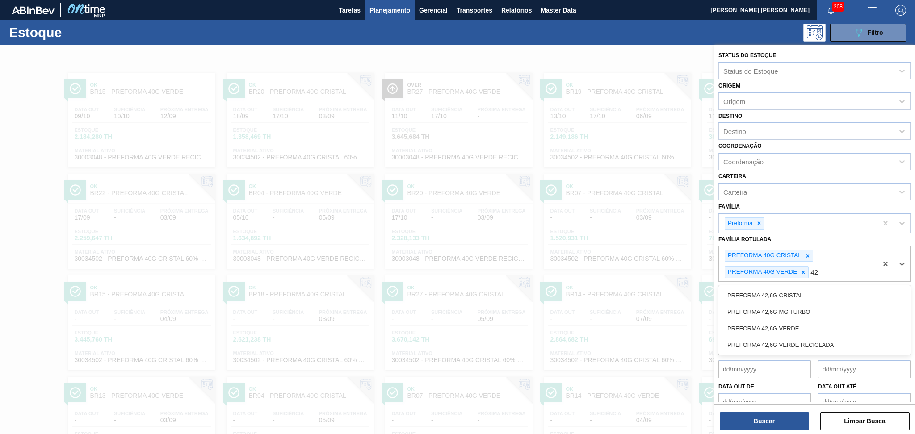
type Rotulada "4"
type Rotulada "39,7"
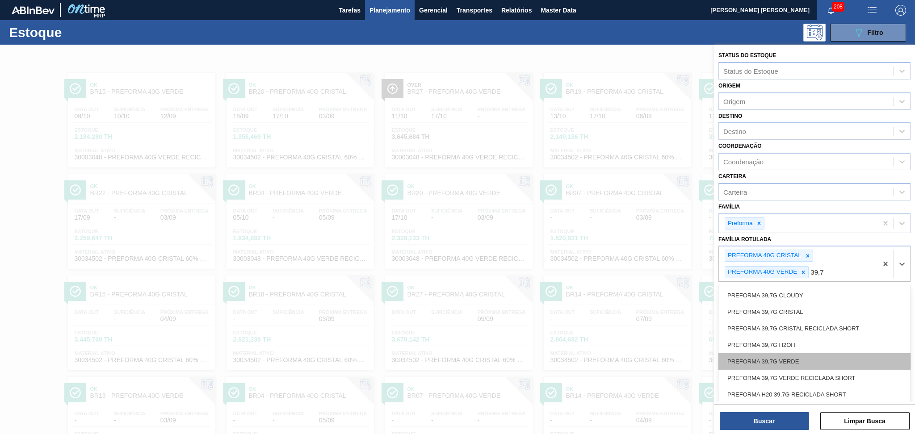
click at [737, 360] on div "PREFORMA 39,7G VERDE" at bounding box center [814, 361] width 192 height 17
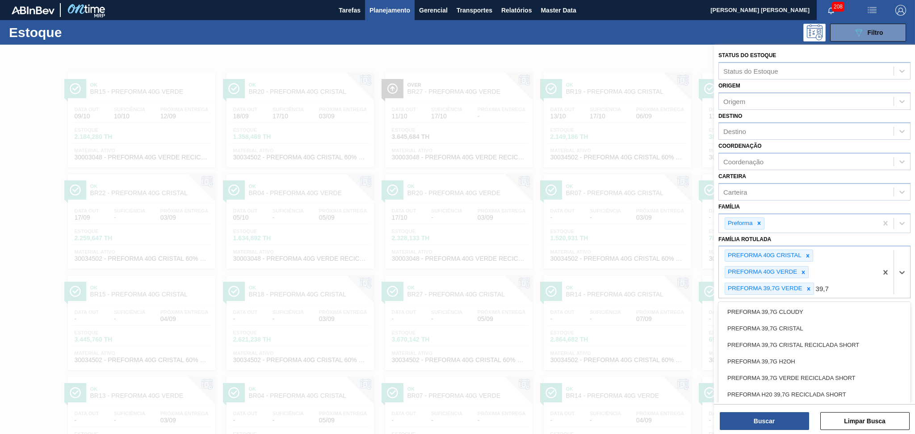
type Rotulada "39,7g"
click at [817, 331] on div "PREFORMA 39,7G CRISTAL" at bounding box center [814, 328] width 192 height 17
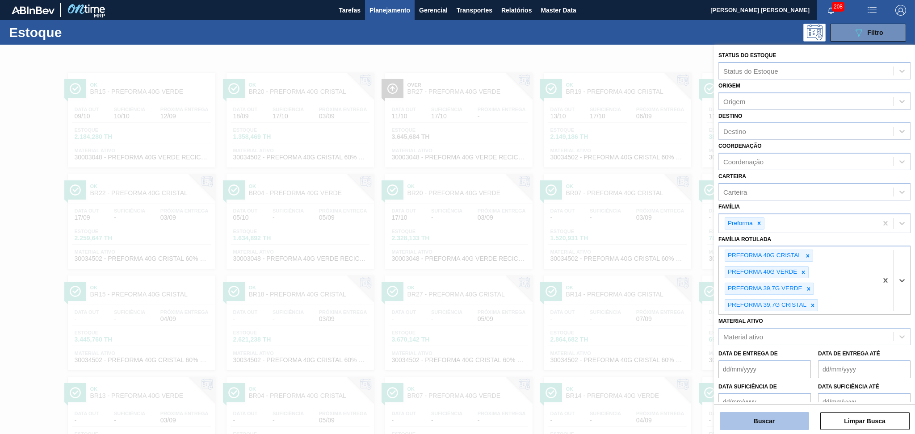
click at [759, 421] on button "Buscar" at bounding box center [764, 421] width 89 height 18
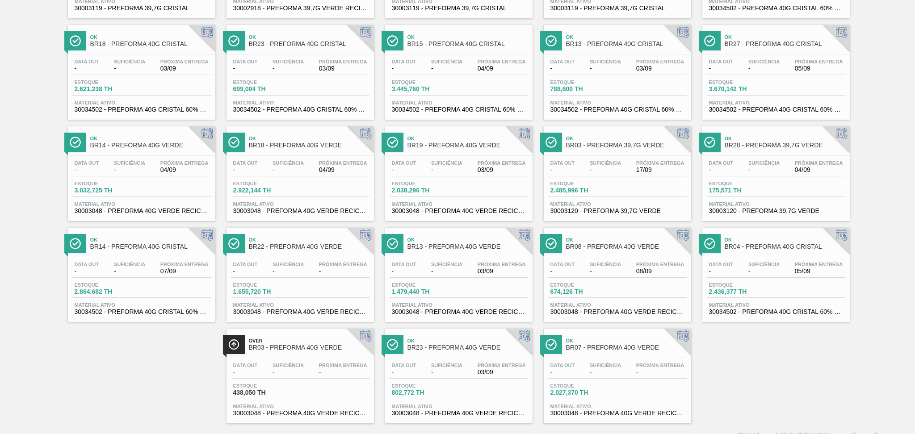
scroll to position [361, 0]
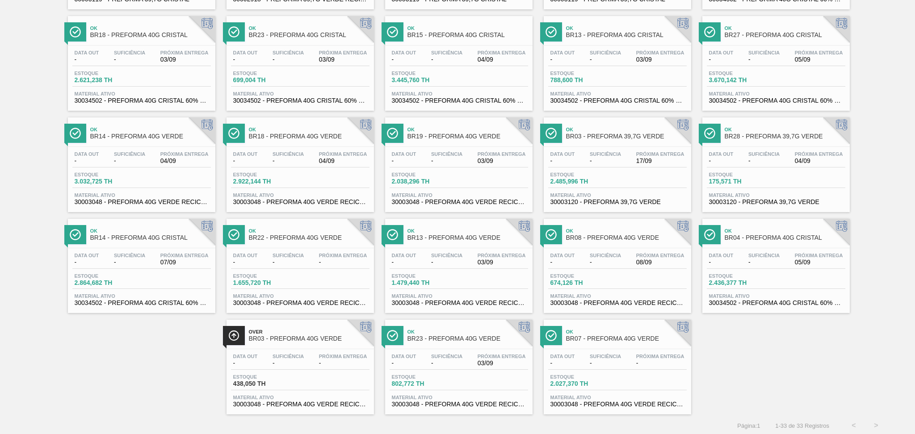
click at [131, 358] on div "Out BR04 - PREFORMA 39,7G CRISTAL Data out 03/09 Suficiência 03/09 Próxima Entr…" at bounding box center [457, 59] width 915 height 709
click at [94, 333] on div "Out BR04 - PREFORMA 39,7G CRISTAL Data out 03/09 Suficiência 03/09 Próxima Entr…" at bounding box center [457, 59] width 915 height 709
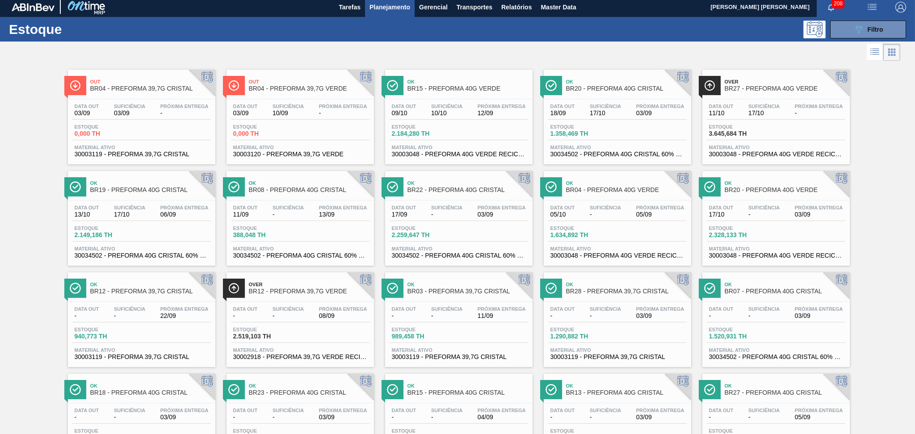
scroll to position [0, 0]
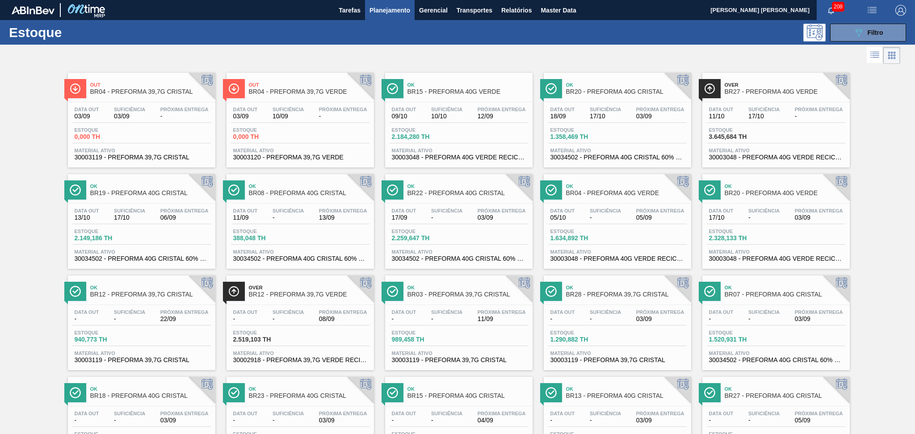
click at [327, 61] on div at bounding box center [450, 55] width 900 height 21
click at [272, 60] on div at bounding box center [450, 55] width 900 height 21
click at [846, 25] on button "089F7B8B-B2A5-4AFE-B5C0-19BA573D28AC Filtro" at bounding box center [868, 33] width 76 height 18
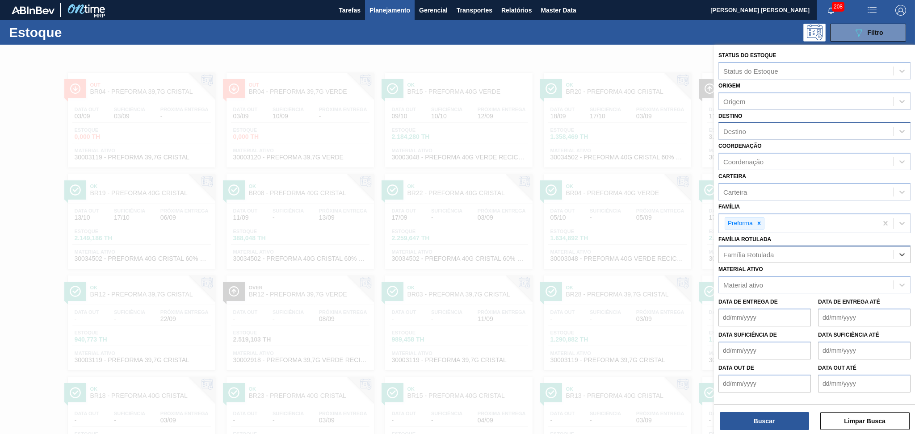
click at [745, 130] on div "Destino" at bounding box center [734, 132] width 23 height 8
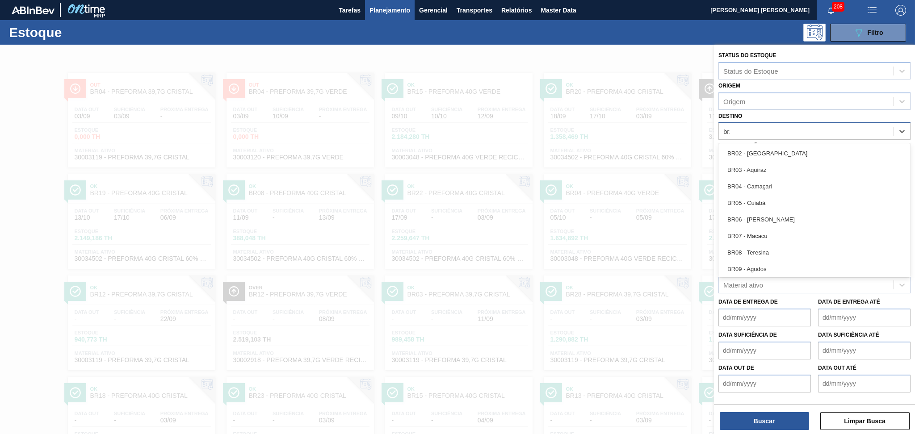
type input "br22"
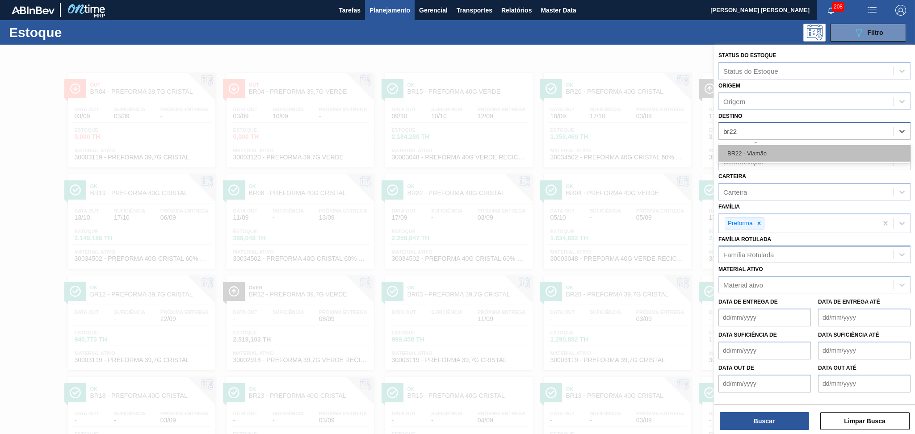
click at [765, 147] on div "BR22 - Viamão" at bounding box center [814, 153] width 192 height 17
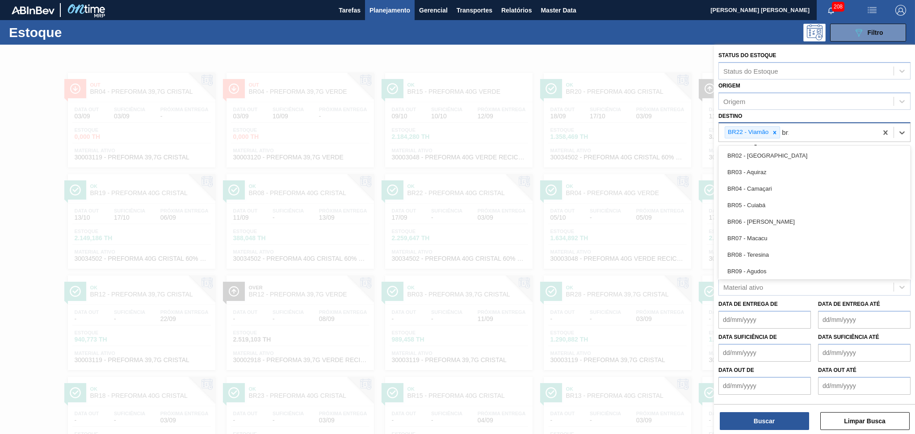
type input "br23"
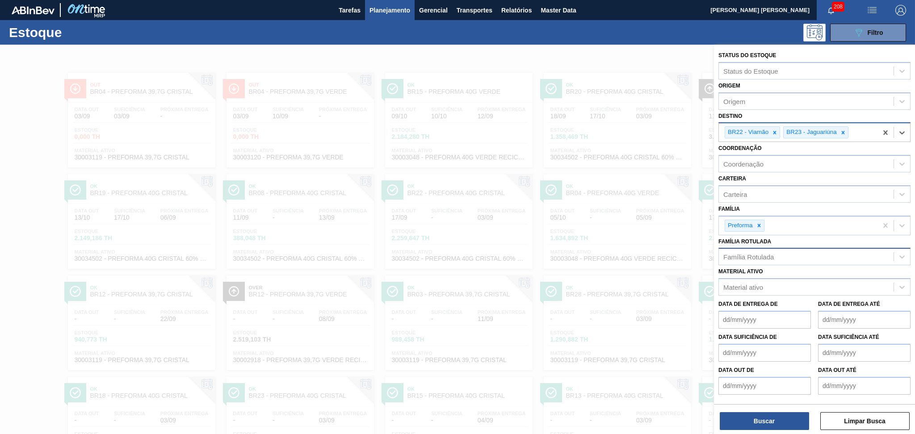
click at [759, 255] on div "Família Rotulada" at bounding box center [748, 257] width 50 height 8
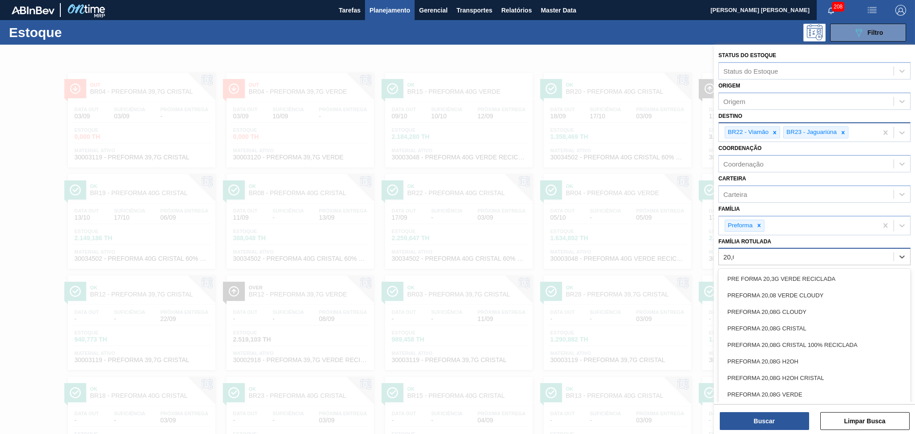
type Rotulada "20,08"
type Rotulada "20,08g"
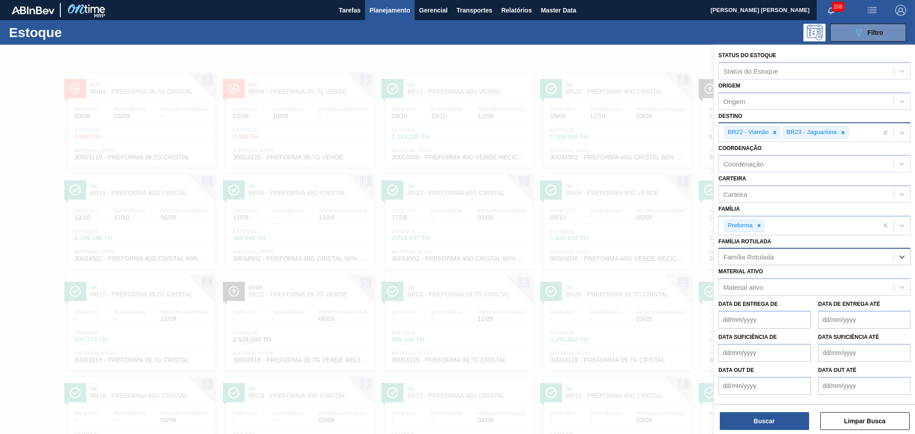
click at [402, 63] on div at bounding box center [457, 262] width 915 height 434
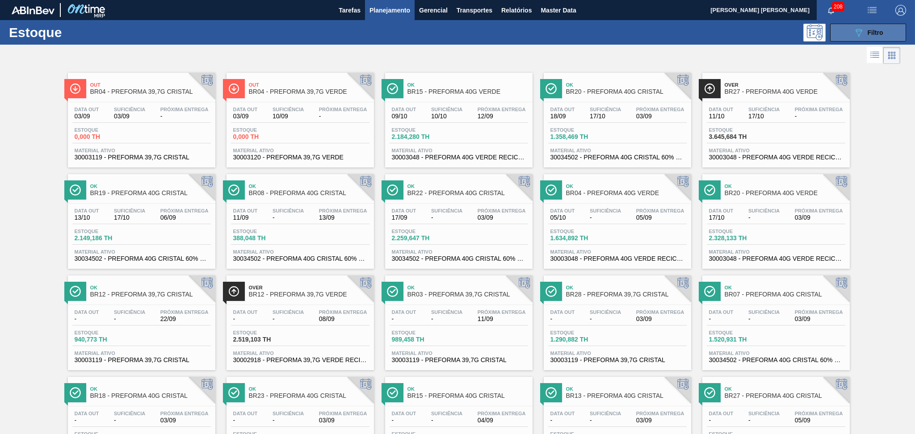
click at [860, 28] on icon "089F7B8B-B2A5-4AFE-B5C0-19BA573D28AC" at bounding box center [858, 32] width 11 height 11
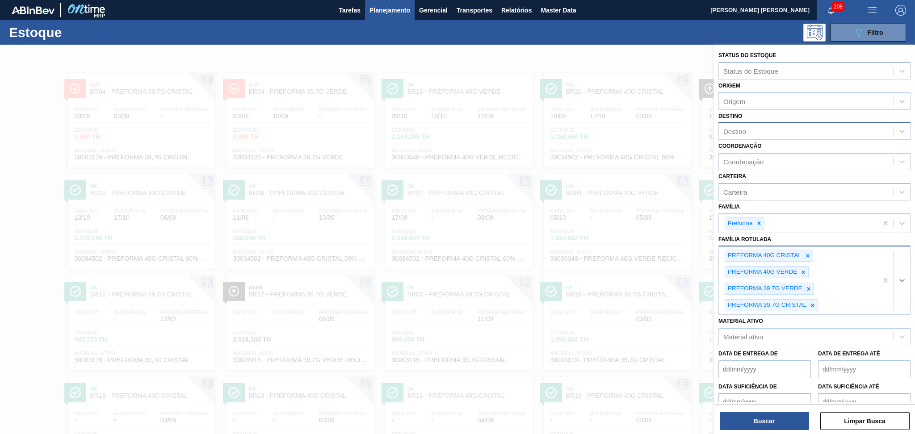
click at [894, 272] on div at bounding box center [902, 280] width 16 height 16
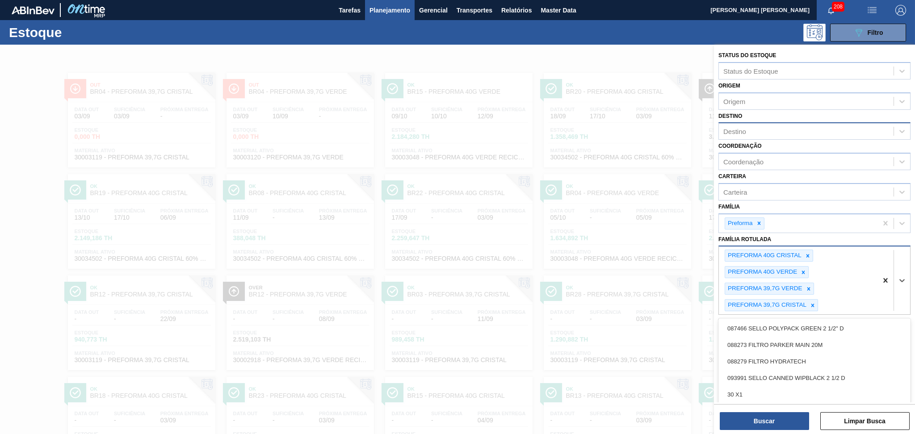
scroll to position [19, 0]
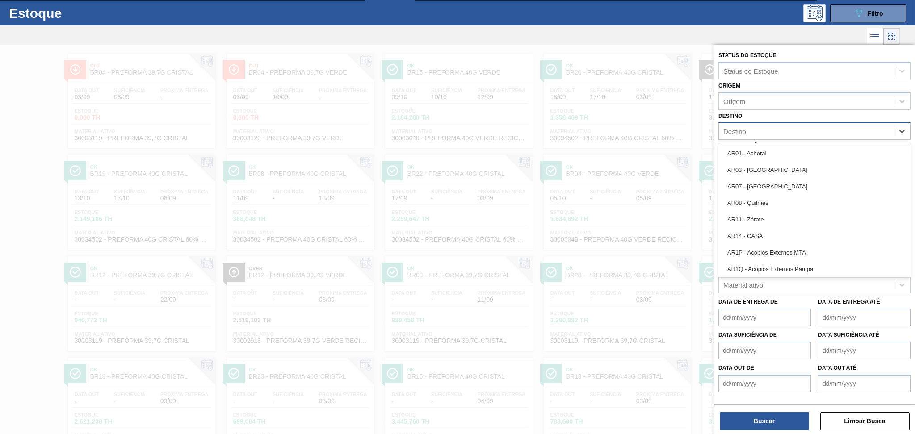
click at [739, 128] on div "Destino" at bounding box center [734, 132] width 23 height 8
type input "br05"
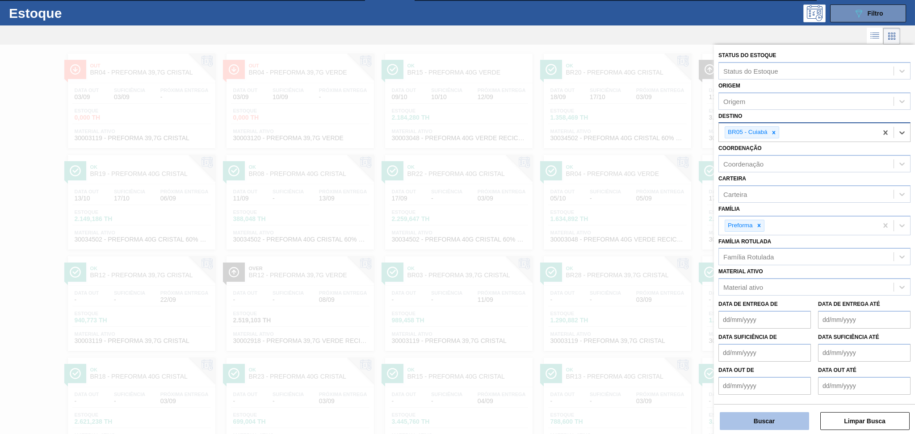
click at [745, 420] on button "Buscar" at bounding box center [764, 421] width 89 height 18
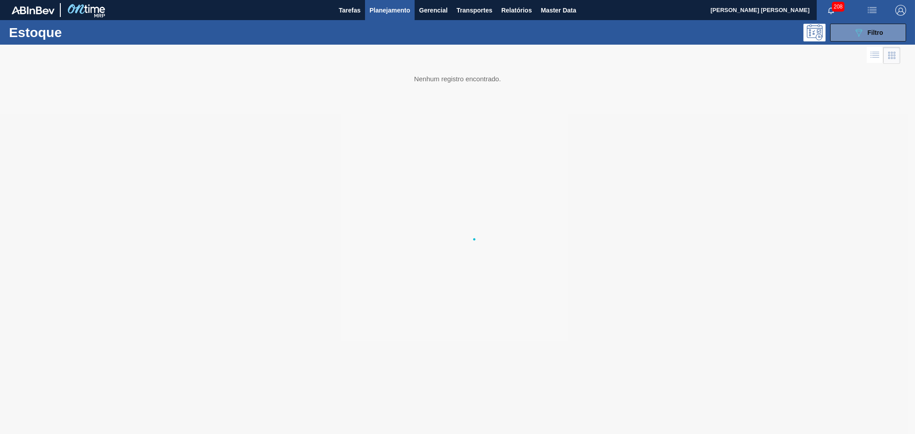
scroll to position [0, 0]
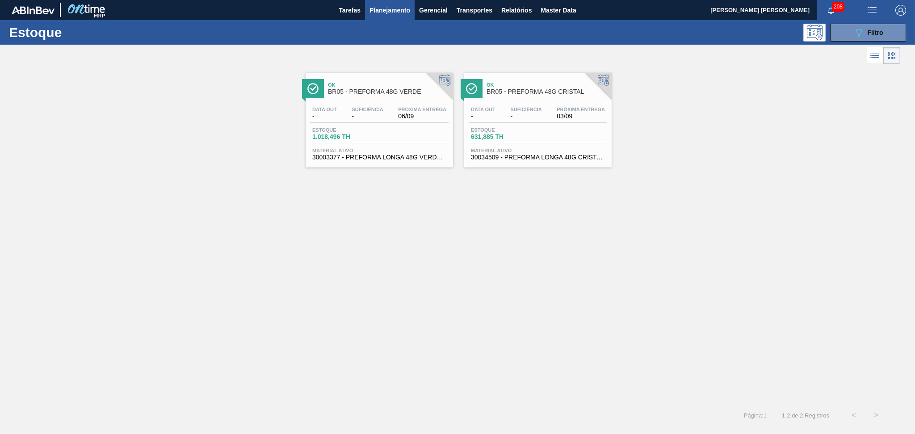
click at [397, 121] on div "Data out - Suficiência - Próxima Entrega 06/09" at bounding box center [379, 115] width 138 height 16
click at [682, 138] on div "Ok BR05 - PREFORMA 48G VERDE Data out - Suficiência - Próxima Entrega 06/09 Est…" at bounding box center [457, 116] width 915 height 101
